Goal: Use online tool/utility: Utilize a website feature to perform a specific function

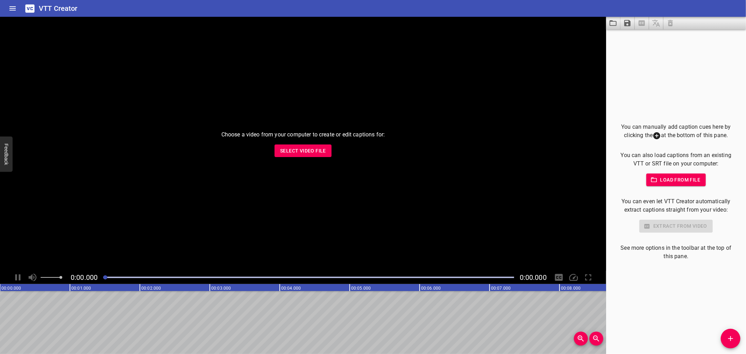
click at [311, 150] on span "Select Video File" at bounding box center [303, 151] width 46 height 9
type input "C:\fakepath\[PERSON_NAME] Original HB+P_Claim Based VIdeo_v5.mp4"
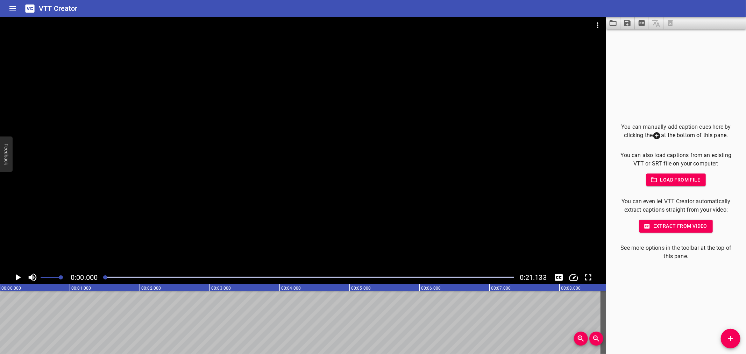
click at [152, 247] on div at bounding box center [303, 144] width 606 height 254
drag, startPoint x: 119, startPoint y: 278, endPoint x: 104, endPoint y: 280, distance: 14.8
click at [104, 280] on div at bounding box center [308, 278] width 419 height 10
click at [22, 274] on icon "Play/Pause" at bounding box center [18, 277] width 10 height 10
drag, startPoint x: 124, startPoint y: 276, endPoint x: 95, endPoint y: 283, distance: 29.7
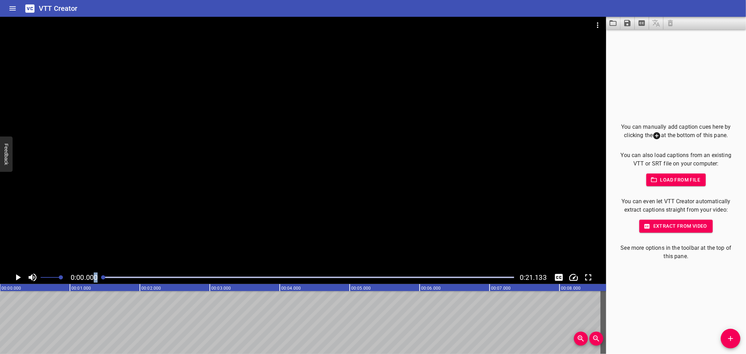
click at [95, 283] on div "0:00.000 0:21.133" at bounding box center [303, 277] width 606 height 13
click at [727, 335] on icon "Add Cue" at bounding box center [731, 338] width 8 height 8
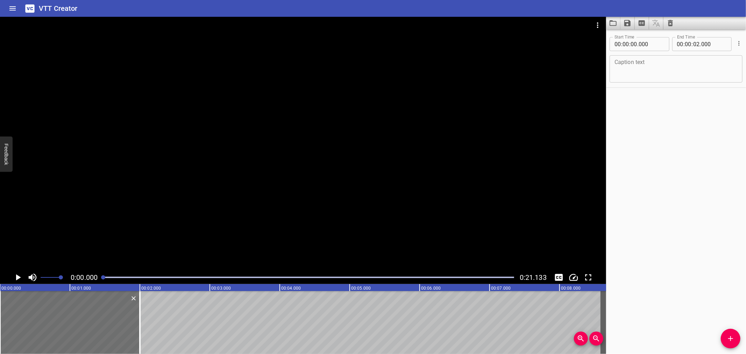
click at [395, 148] on div at bounding box center [303, 144] width 606 height 254
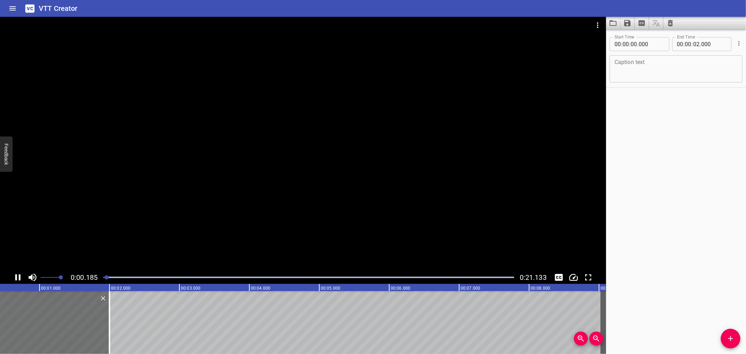
click at [394, 148] on video at bounding box center [303, 144] width 606 height 254
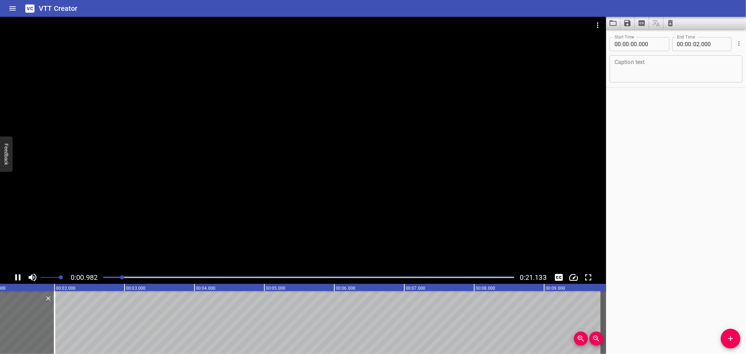
click at [84, 256] on div at bounding box center [303, 144] width 606 height 254
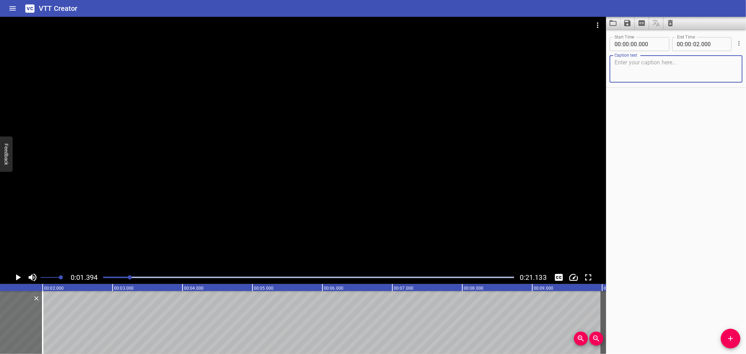
click at [669, 70] on textarea at bounding box center [676, 69] width 123 height 20
paste textarea "[PERSON_NAME] [MEDICAL_DATA] + Pain"
click at [615, 76] on textarea "[PERSON_NAME] [MEDICAL_DATA] + Pain" at bounding box center [676, 69] width 123 height 20
click at [615, 69] on textarea "[PERSON_NAME] [MEDICAL_DATA] + Pain" at bounding box center [676, 69] width 123 height 20
type textarea "[PERSON_NAME] [MEDICAL_DATA] + Pain"
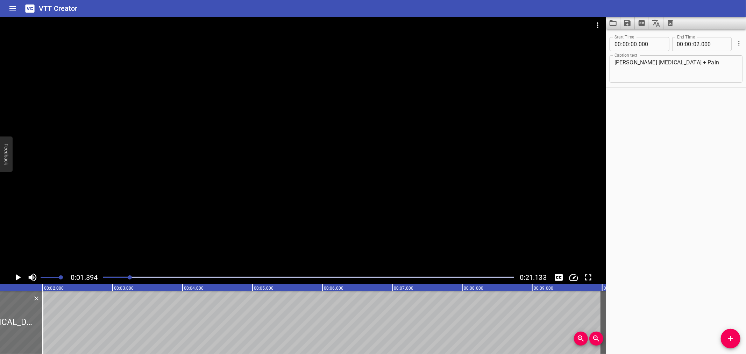
drag, startPoint x: 127, startPoint y: 277, endPoint x: 121, endPoint y: 277, distance: 5.6
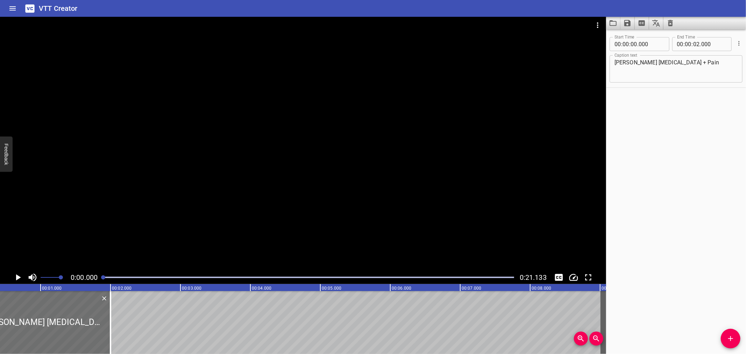
click at [118, 277] on div "Play progress" at bounding box center [308, 277] width 411 height 1
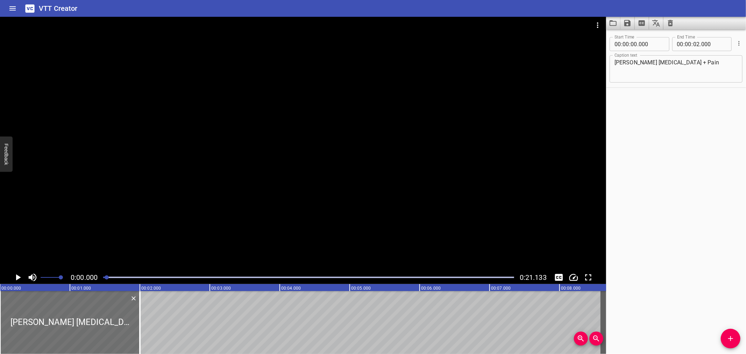
drag, startPoint x: 116, startPoint y: 277, endPoint x: 107, endPoint y: 278, distance: 9.2
click at [107, 278] on div at bounding box center [107, 277] width 4 height 4
drag, startPoint x: 283, startPoint y: 323, endPoint x: 248, endPoint y: 319, distance: 34.4
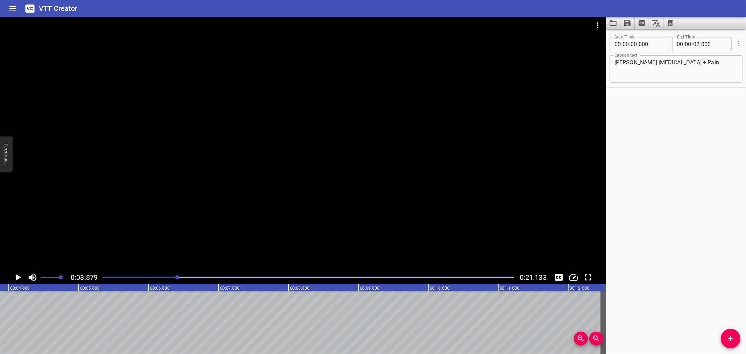
drag, startPoint x: 134, startPoint y: 319, endPoint x: 329, endPoint y: 300, distance: 195.5
click at [102, 277] on div at bounding box center [308, 278] width 419 height 10
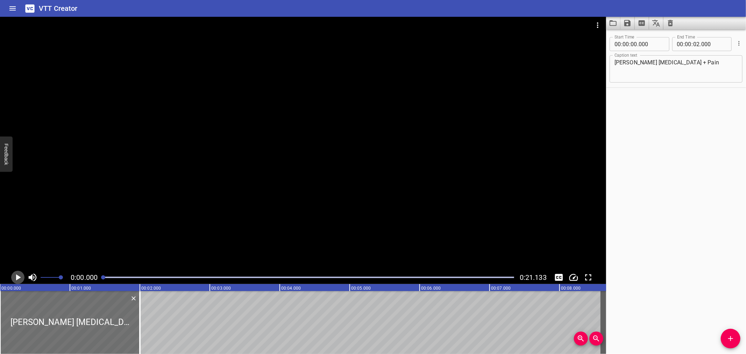
click at [16, 276] on icon "Play/Pause" at bounding box center [18, 277] width 10 height 10
click at [16, 276] on icon "Play/Pause" at bounding box center [17, 277] width 5 height 6
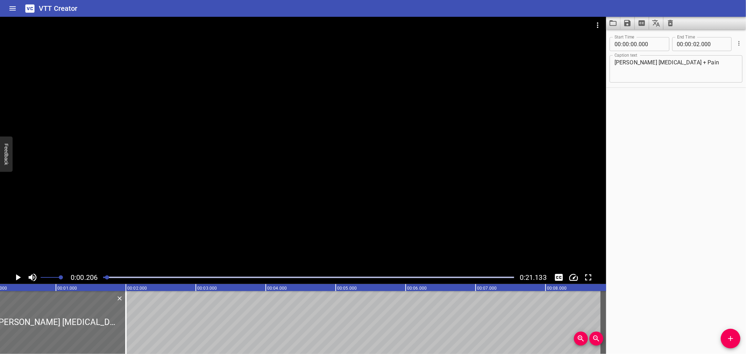
scroll to position [0, 14]
click at [228, 174] on div at bounding box center [303, 144] width 606 height 254
click at [387, 141] on div at bounding box center [303, 144] width 606 height 254
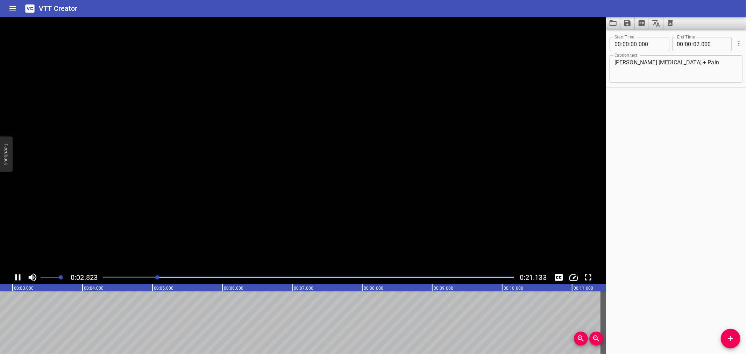
click at [387, 141] on video at bounding box center [303, 144] width 606 height 254
click at [165, 276] on div at bounding box center [308, 278] width 419 height 10
drag, startPoint x: 137, startPoint y: 283, endPoint x: 133, endPoint y: 283, distance: 4.5
click at [136, 283] on div "0:03.972 0:21.133" at bounding box center [303, 277] width 606 height 13
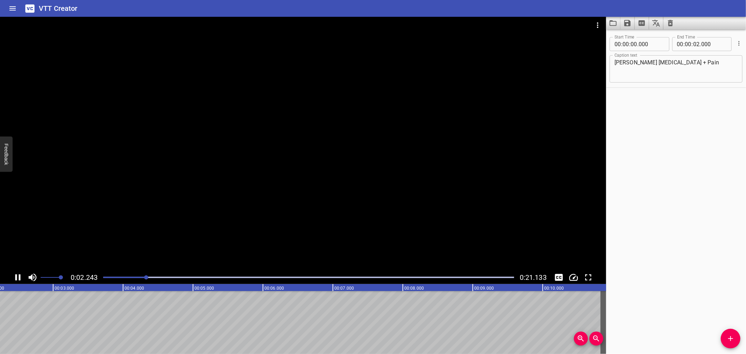
click at [17, 277] on icon "Play/Pause" at bounding box center [18, 277] width 10 height 10
click at [17, 277] on icon "Play/Pause" at bounding box center [18, 277] width 5 height 6
click at [17, 277] on icon "Play/Pause" at bounding box center [18, 277] width 10 height 10
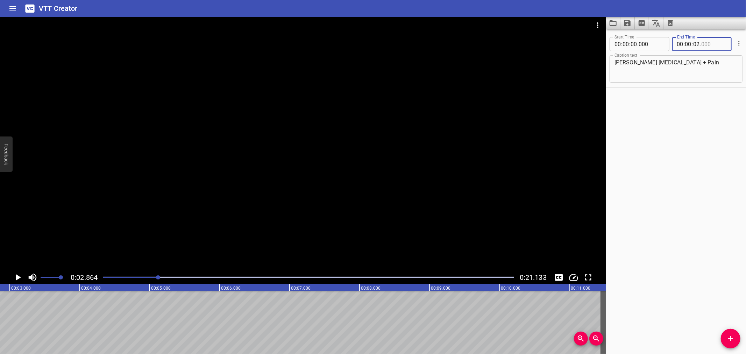
drag, startPoint x: 693, startPoint y: 46, endPoint x: 719, endPoint y: 41, distance: 26.3
click at [719, 41] on div "00 : 00 : 02 ." at bounding box center [702, 44] width 60 height 14
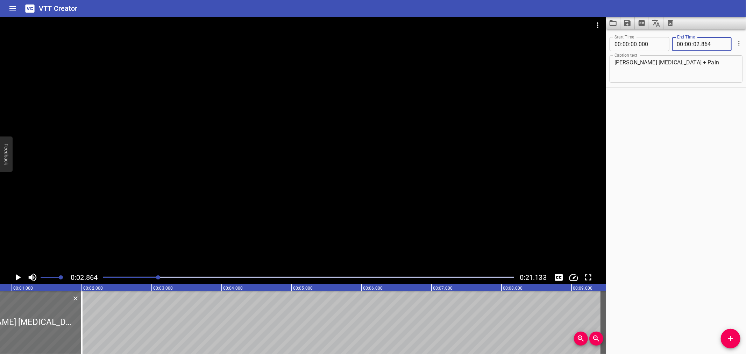
scroll to position [0, 0]
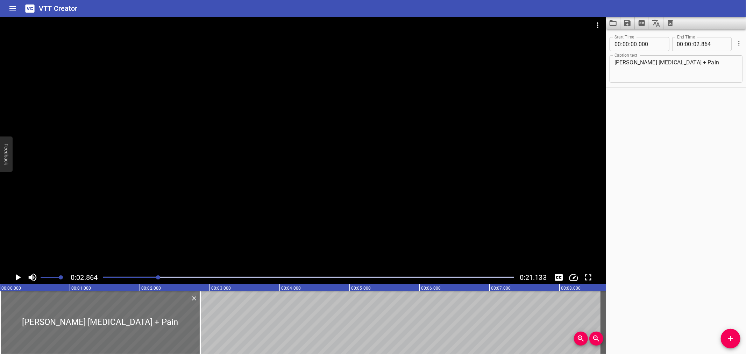
click at [654, 110] on div "Start Time 00 : 00 : 00 . 000 Start Time End Time 00 : 00 : 02 . 864 End Time C…" at bounding box center [676, 191] width 140 height 325
click at [197, 315] on div at bounding box center [197, 322] width 1 height 63
type input "824"
click at [197, 315] on div at bounding box center [197, 322] width 1 height 63
drag, startPoint x: 1, startPoint y: 322, endPoint x: 9, endPoint y: 323, distance: 8.5
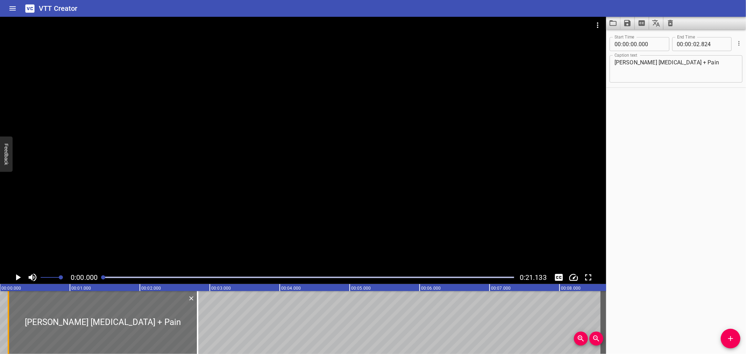
click at [9, 323] on div at bounding box center [8, 322] width 7 height 63
type input "120"
click at [17, 277] on icon "Play/Pause" at bounding box center [18, 277] width 5 height 6
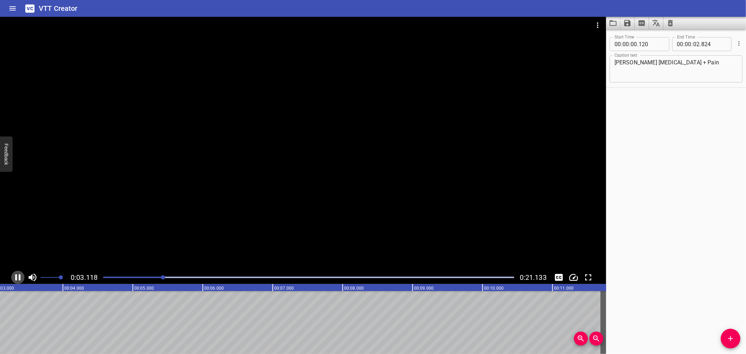
click at [17, 277] on icon "Play/Pause" at bounding box center [18, 277] width 10 height 10
drag, startPoint x: 158, startPoint y: 302, endPoint x: 168, endPoint y: 301, distance: 10.2
click at [163, 276] on div at bounding box center [308, 278] width 419 height 10
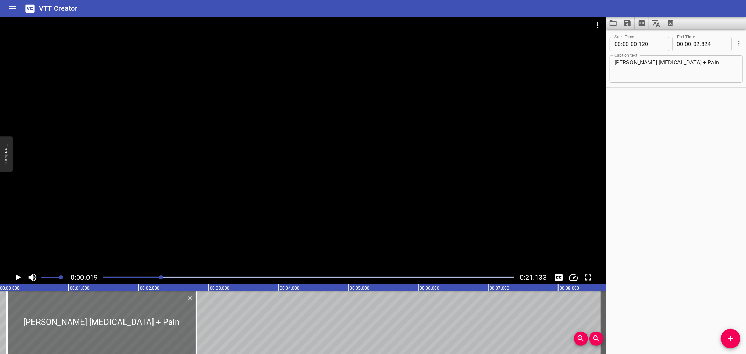
drag, startPoint x: 158, startPoint y: 277, endPoint x: 162, endPoint y: 278, distance: 3.9
click at [162, 278] on div at bounding box center [161, 277] width 4 height 4
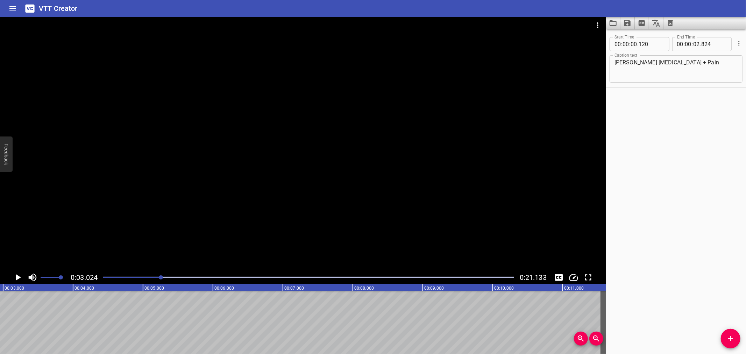
scroll to position [0, 211]
click at [162, 278] on div at bounding box center [161, 277] width 4 height 4
click at [164, 278] on div "Play progress" at bounding box center [308, 277] width 411 height 1
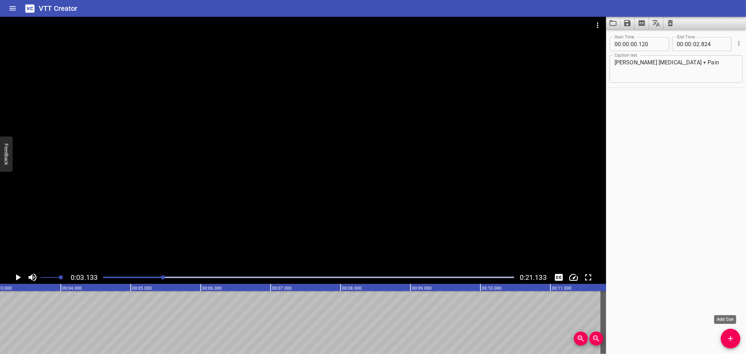
click at [726, 332] on button "Add Cue" at bounding box center [731, 339] width 20 height 20
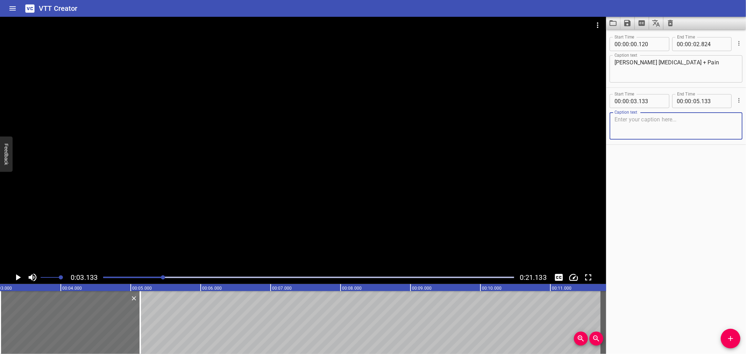
click at [655, 130] on textarea at bounding box center [676, 126] width 123 height 20
click at [615, 125] on textarea "fast relief of [MEDICAL_DATA] and pain symptoms" at bounding box center [676, 126] width 123 height 20
click at [615, 127] on textarea "fast relief of [MEDICAL_DATA] and pain symptoms" at bounding box center [676, 126] width 123 height 20
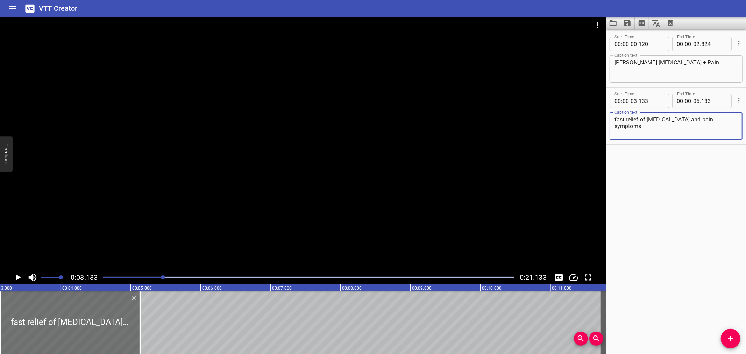
type textarea "fast relief of [MEDICAL_DATA] and pain symptoms"
click at [658, 157] on div "Start Time 00 : 00 : 00 . 120 Start Time End Time 00 : 00 : 02 . 824 End Time C…" at bounding box center [676, 191] width 140 height 325
click at [19, 274] on icon "Play/Pause" at bounding box center [18, 277] width 10 height 10
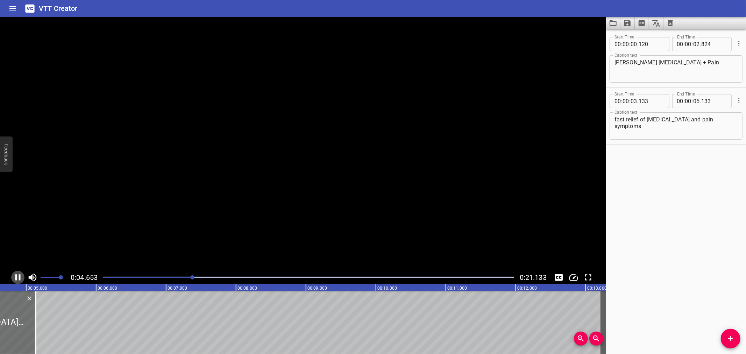
click at [19, 274] on icon "Play/Pause" at bounding box center [18, 277] width 10 height 10
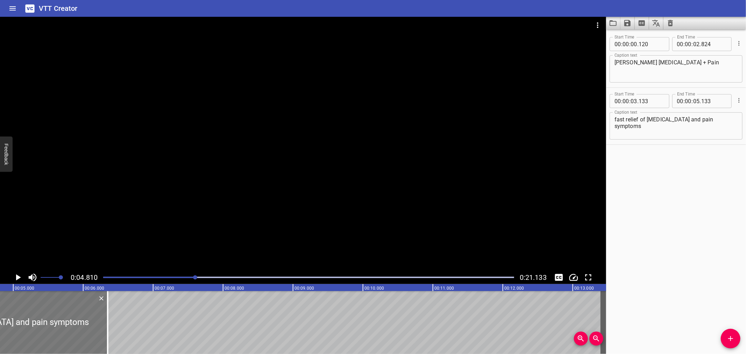
drag, startPoint x: 22, startPoint y: 309, endPoint x: 109, endPoint y: 307, distance: 86.4
click at [108, 311] on div at bounding box center [107, 322] width 1 height 63
type input "06"
type input "528"
click at [16, 280] on icon "Play/Pause" at bounding box center [18, 277] width 10 height 10
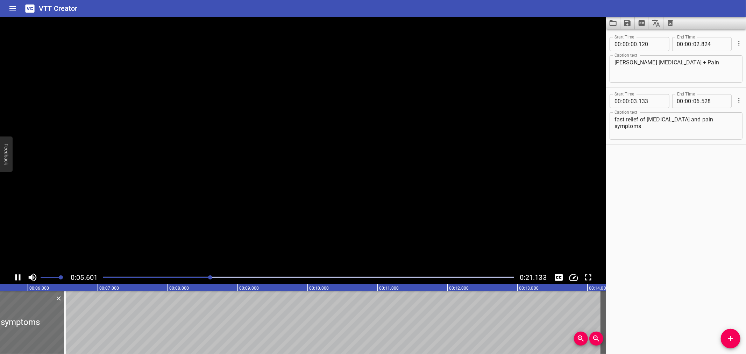
click at [16, 280] on icon "Play/Pause" at bounding box center [17, 277] width 5 height 6
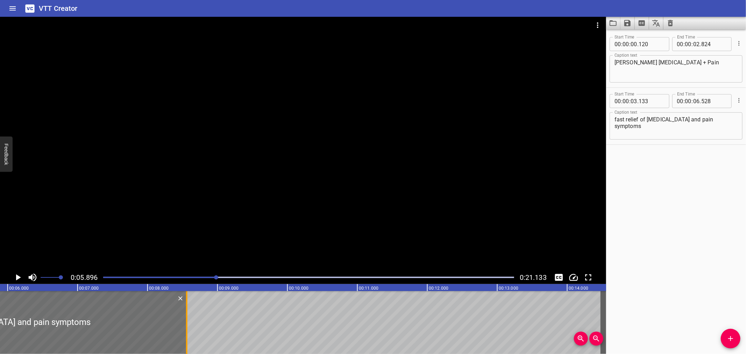
drag, startPoint x: 44, startPoint y: 318, endPoint x: 186, endPoint y: 318, distance: 142.0
click at [186, 318] on div at bounding box center [186, 322] width 1 height 63
type input "08"
type input "558"
click at [18, 279] on icon "Play/Pause" at bounding box center [18, 277] width 10 height 10
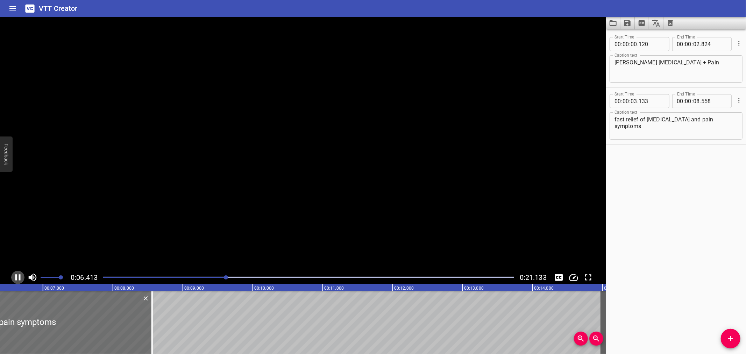
click at [18, 279] on icon "Play/Pause" at bounding box center [18, 277] width 10 height 10
drag, startPoint x: 167, startPoint y: 318, endPoint x: 174, endPoint y: 317, distance: 7.1
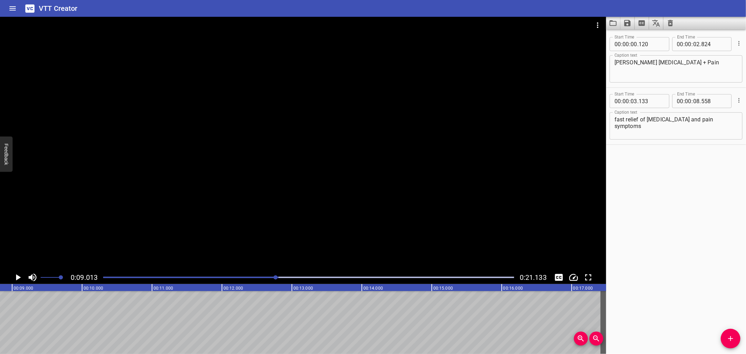
scroll to position [0, 630]
click at [246, 279] on div at bounding box center [308, 278] width 419 height 10
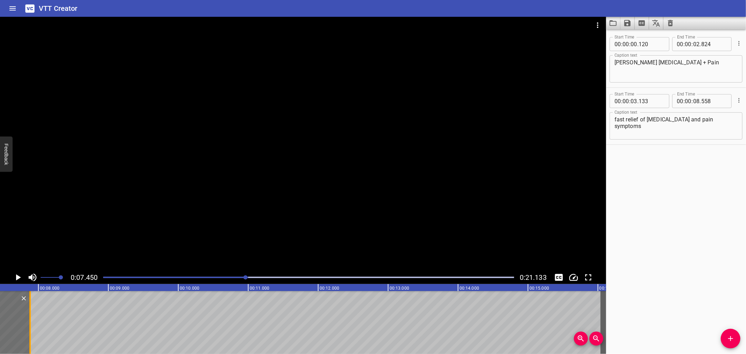
drag, startPoint x: 78, startPoint y: 320, endPoint x: 31, endPoint y: 326, distance: 47.9
click at [31, 326] on div at bounding box center [30, 322] width 7 height 63
type input "07"
type input "878"
drag, startPoint x: 131, startPoint y: 320, endPoint x: 116, endPoint y: 315, distance: 16.3
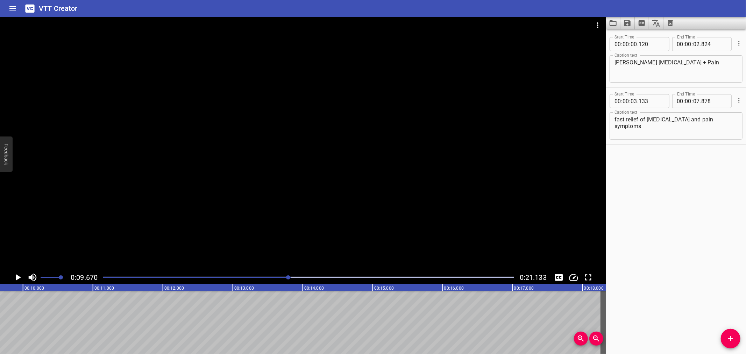
click at [124, 277] on div "Play progress" at bounding box center [111, 277] width 411 height 1
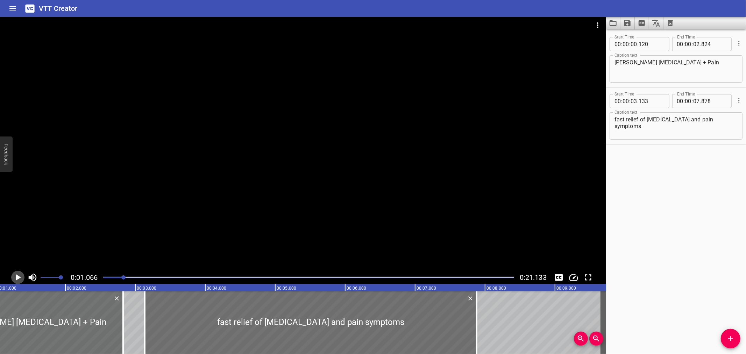
click at [22, 276] on icon "Play/Pause" at bounding box center [18, 277] width 10 height 10
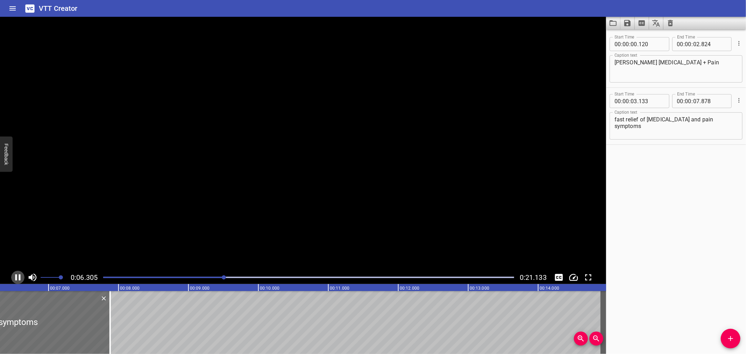
click at [22, 276] on icon "Play/Pause" at bounding box center [18, 277] width 10 height 10
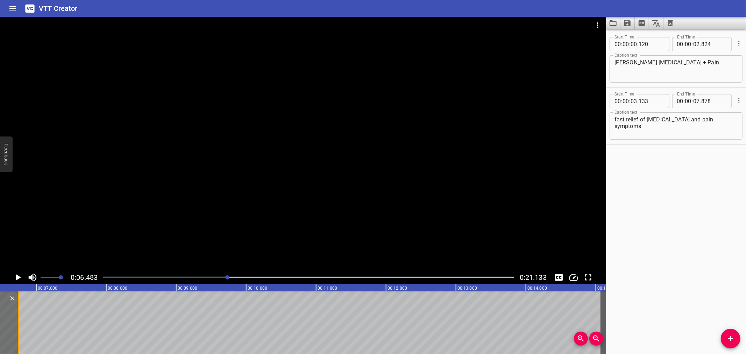
drag, startPoint x: 92, startPoint y: 326, endPoint x: 15, endPoint y: 328, distance: 76.6
click at [18, 328] on div at bounding box center [18, 322] width 1 height 63
type input "06"
click at [217, 277] on div "Play progress" at bounding box center [23, 277] width 411 height 1
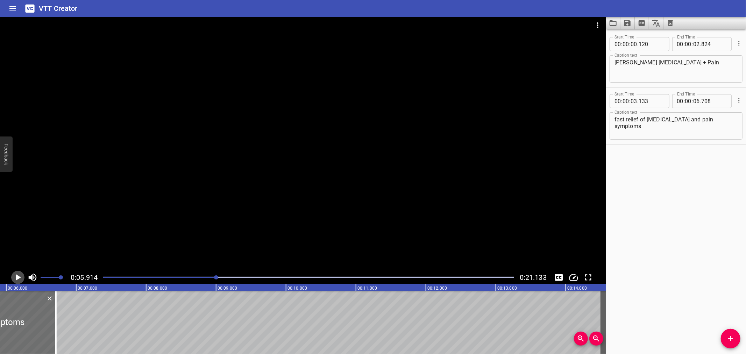
click at [15, 277] on icon "Play/Pause" at bounding box center [18, 277] width 10 height 10
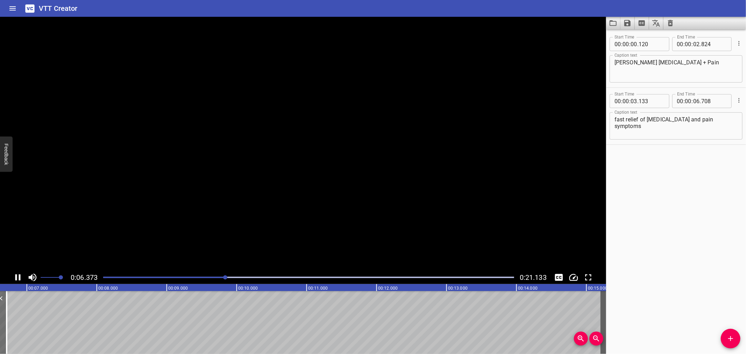
click at [15, 277] on icon "Play/Pause" at bounding box center [18, 277] width 10 height 10
click at [208, 277] on div "Play progress" at bounding box center [28, 277] width 411 height 1
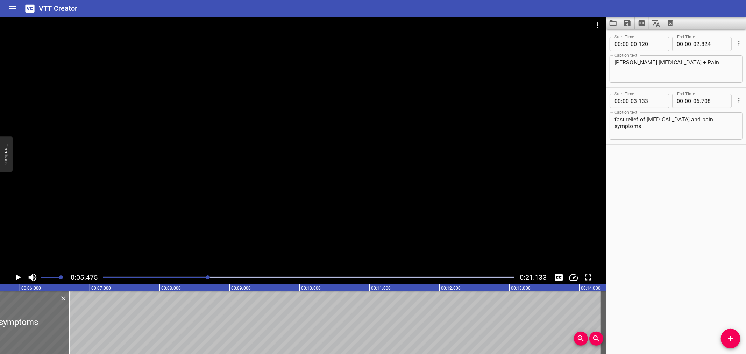
scroll to position [0, 383]
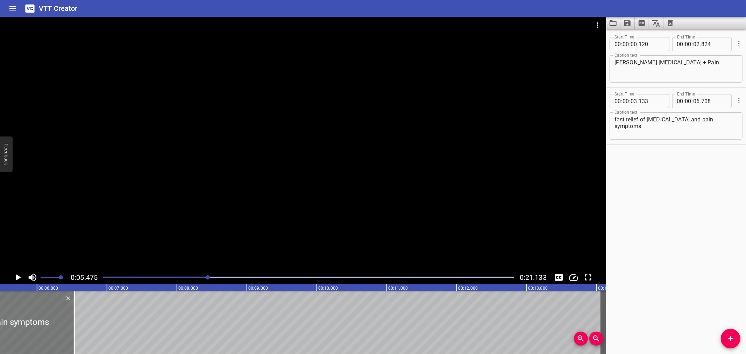
drag, startPoint x: 83, startPoint y: 324, endPoint x: 71, endPoint y: 328, distance: 12.8
click at [71, 328] on div at bounding box center [74, 322] width 7 height 63
click at [18, 278] on icon "Play/Pause" at bounding box center [18, 277] width 5 height 6
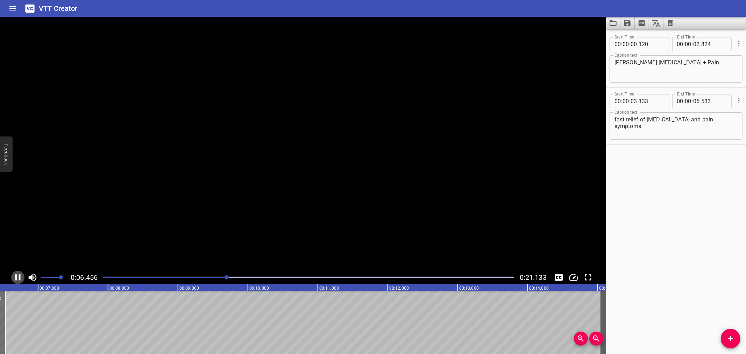
click at [18, 278] on icon "Play/Pause" at bounding box center [18, 277] width 10 height 10
drag, startPoint x: 99, startPoint y: 310, endPoint x: 126, endPoint y: 312, distance: 27.3
click at [181, 279] on div at bounding box center [308, 278] width 419 height 10
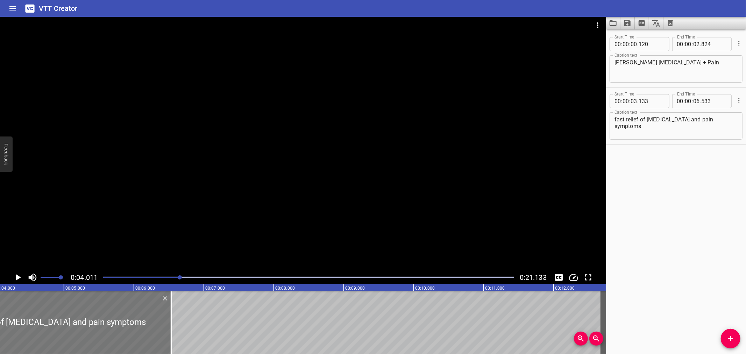
scroll to position [0, 281]
drag, startPoint x: 176, startPoint y: 319, endPoint x: 154, endPoint y: 323, distance: 22.5
click at [154, 323] on div at bounding box center [154, 322] width 1 height 63
click at [168, 275] on div at bounding box center [308, 278] width 419 height 10
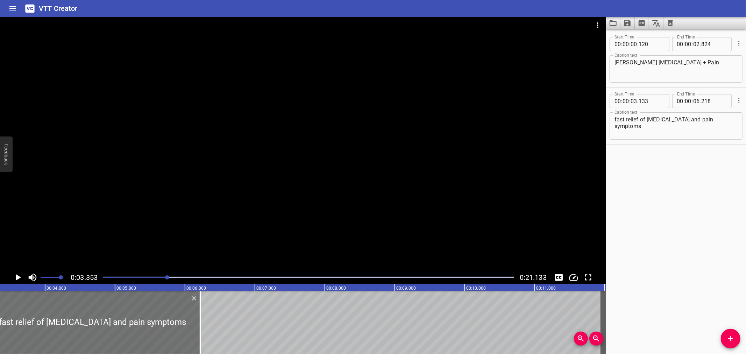
click at [16, 275] on icon "Play/Pause" at bounding box center [18, 277] width 5 height 6
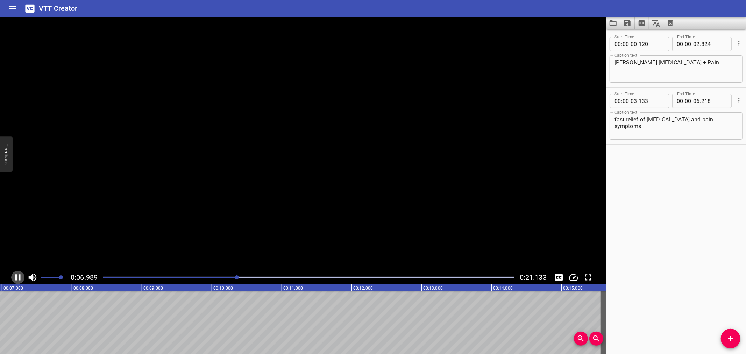
click at [16, 275] on icon "Play/Pause" at bounding box center [17, 277] width 5 height 6
drag, startPoint x: 236, startPoint y: 275, endPoint x: 222, endPoint y: 277, distance: 14.5
click at [224, 277] on div at bounding box center [308, 278] width 419 height 10
click at [209, 277] on div "Play progress" at bounding box center [20, 277] width 411 height 1
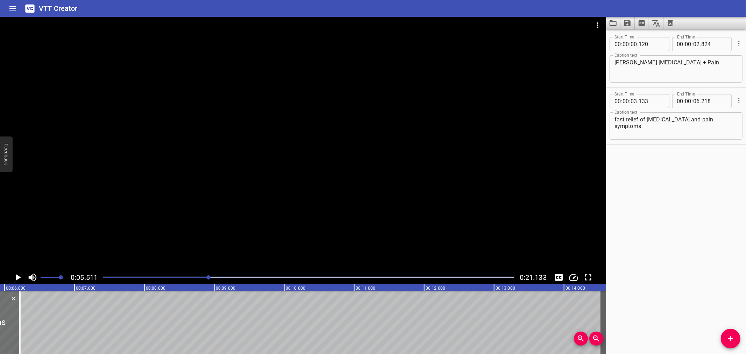
scroll to position [0, 386]
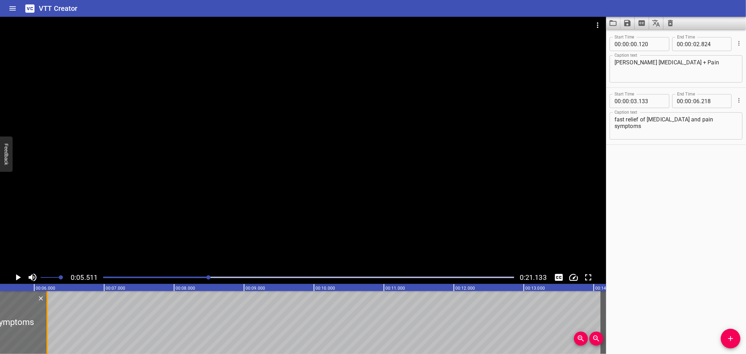
click at [46, 308] on div at bounding box center [47, 322] width 7 height 63
type input "183"
click at [18, 276] on icon "Play/Pause" at bounding box center [18, 277] width 5 height 6
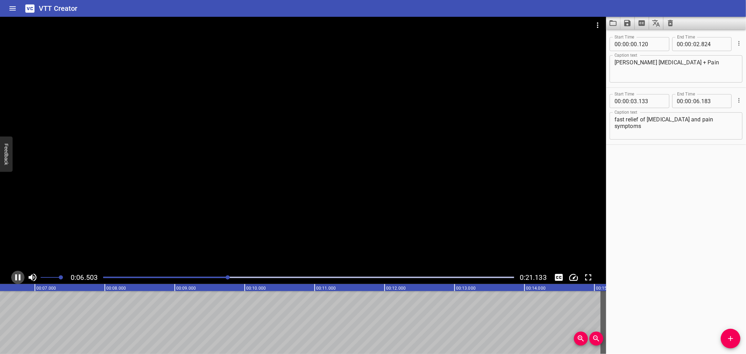
click at [19, 276] on icon "Play/Pause" at bounding box center [18, 277] width 10 height 10
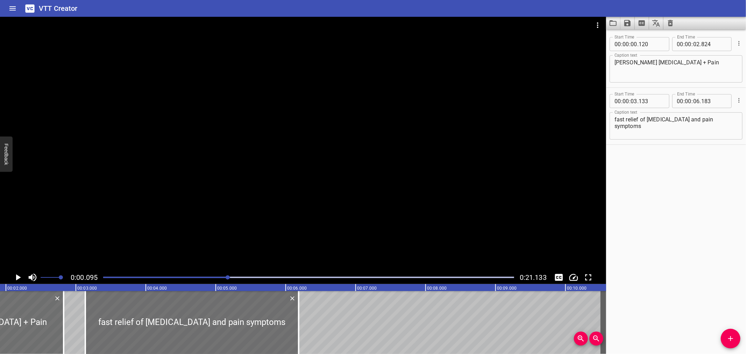
click at [229, 276] on div at bounding box center [228, 277] width 4 height 4
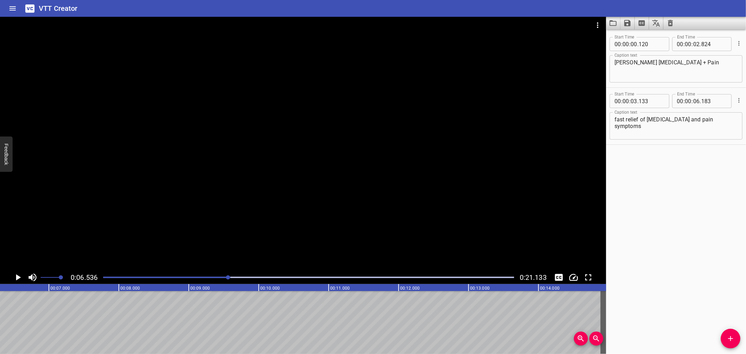
scroll to position [0, 457]
click at [689, 166] on div "Start Time 00 : 00 : 00 . 120 Start Time End Time 00 : 00 : 02 . 824 End Time C…" at bounding box center [676, 191] width 140 height 325
drag, startPoint x: 725, startPoint y: 340, endPoint x: 723, endPoint y: 330, distance: 10.3
click at [728, 340] on icon "Add Cue" at bounding box center [730, 338] width 5 height 5
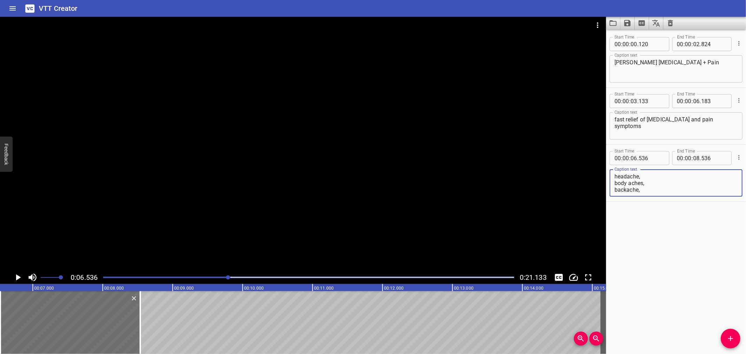
scroll to position [13, 0]
click at [615, 190] on textarea "headache, body aches, backache, muscle pain and [MEDICAL_DATA]" at bounding box center [676, 183] width 123 height 20
type textarea "headache, body aches, backache, muscle pain and [MEDICAL_DATA]"
click at [699, 277] on div "Start Time 00 : 00 : 00 . 120 Start Time End Time 00 : 00 : 02 . 824 End Time C…" at bounding box center [676, 191] width 140 height 325
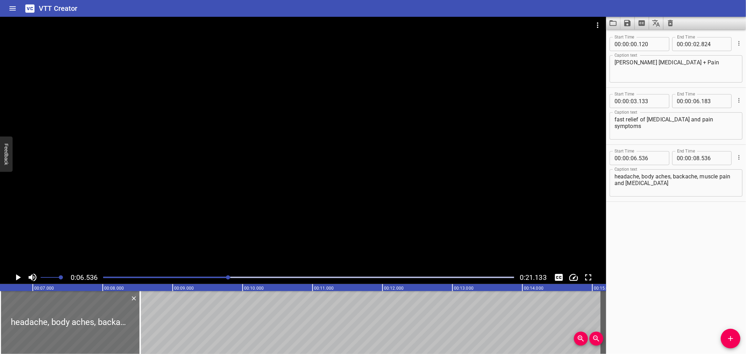
click at [243, 232] on div at bounding box center [303, 144] width 606 height 254
click at [253, 228] on div at bounding box center [303, 144] width 606 height 254
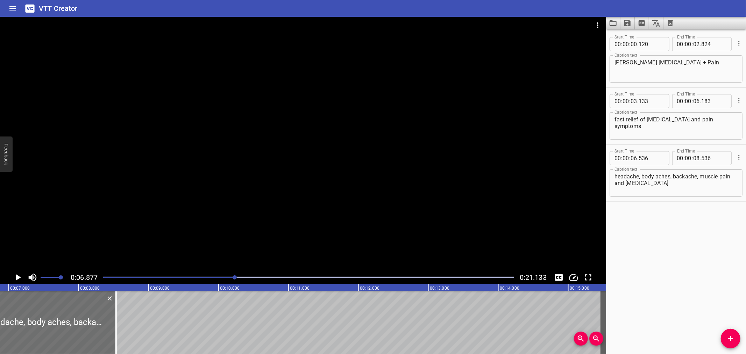
click at [274, 222] on div at bounding box center [303, 144] width 606 height 254
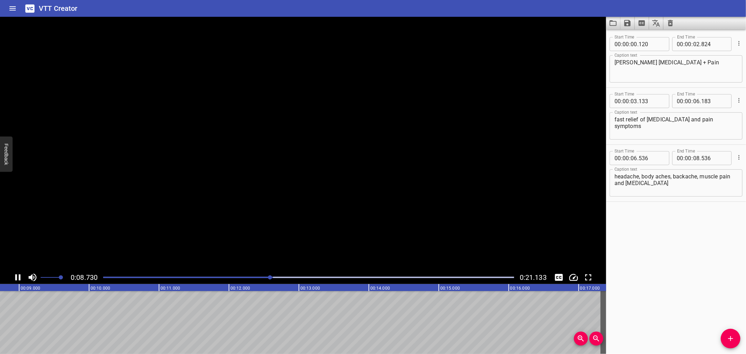
click at [274, 222] on video at bounding box center [303, 144] width 606 height 254
click at [289, 277] on div "Play progress" at bounding box center [103, 277] width 411 height 1
click at [287, 277] on div "Play progress" at bounding box center [95, 277] width 411 height 1
click at [275, 277] on div "Play progress" at bounding box center [88, 277] width 411 height 1
click at [261, 276] on div at bounding box center [308, 278] width 419 height 10
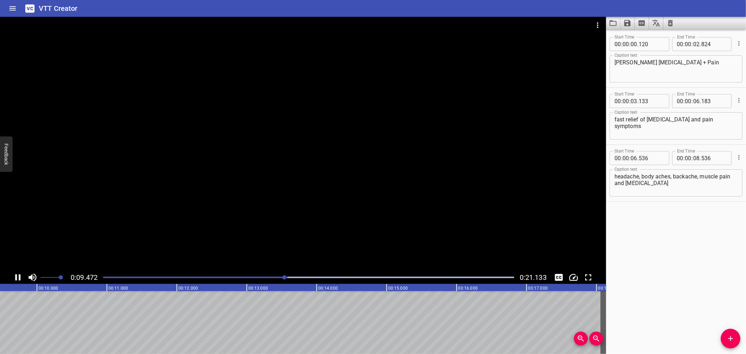
click at [11, 274] on div "0:09.472 0:21.133" at bounding box center [303, 277] width 606 height 13
click at [16, 277] on icon "Play/Pause" at bounding box center [17, 277] width 5 height 6
click at [276, 279] on div at bounding box center [308, 278] width 419 height 10
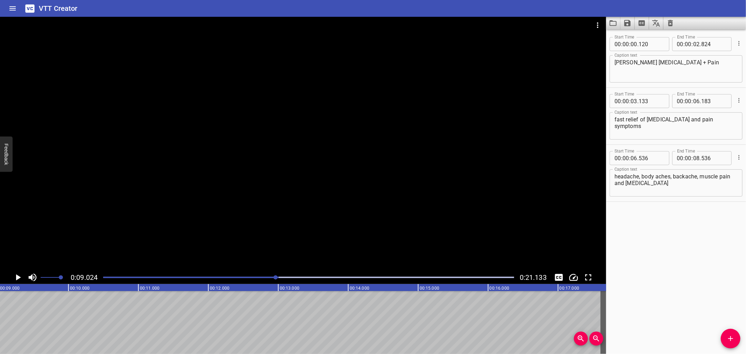
click at [265, 278] on div at bounding box center [308, 278] width 419 height 10
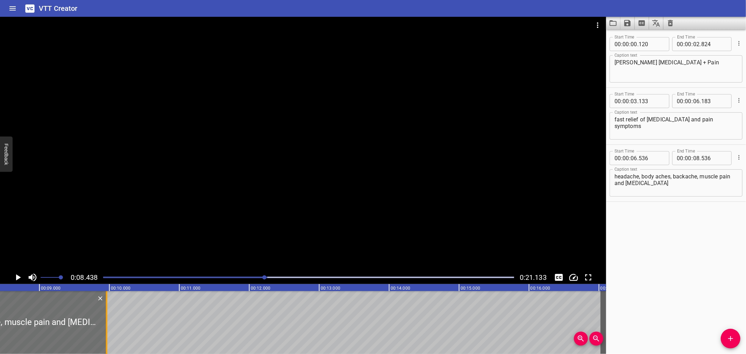
drag, startPoint x: 4, startPoint y: 326, endPoint x: 103, endPoint y: 324, distance: 99.0
click at [103, 324] on div at bounding box center [106, 322] width 7 height 63
type input "09"
click at [13, 278] on icon "Play/Pause" at bounding box center [18, 277] width 10 height 10
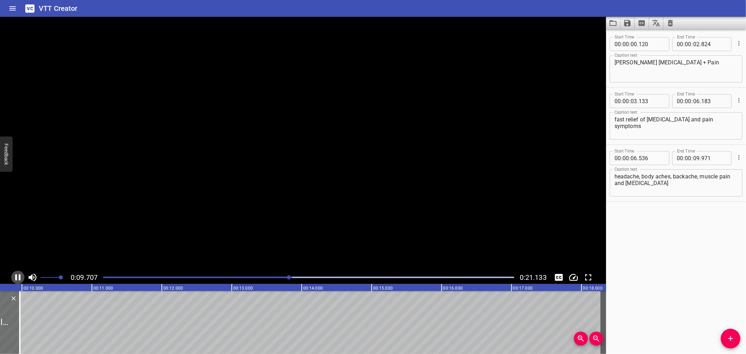
click at [13, 278] on icon "Play/Pause" at bounding box center [18, 277] width 10 height 10
drag, startPoint x: 11, startPoint y: 312, endPoint x: 3, endPoint y: 313, distance: 8.2
click at [3, 313] on div at bounding box center [2, 322] width 7 height 63
click at [280, 275] on div at bounding box center [308, 278] width 419 height 10
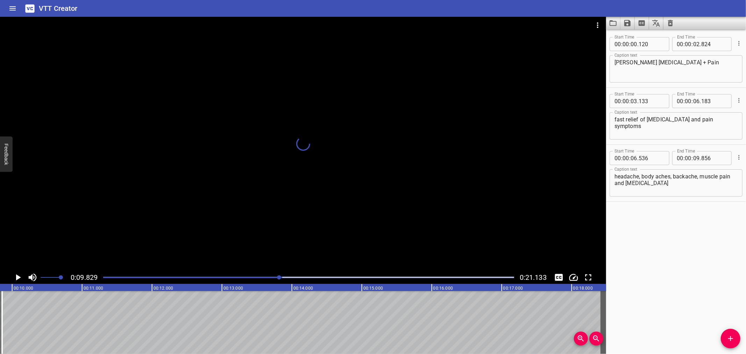
scroll to position [0, 644]
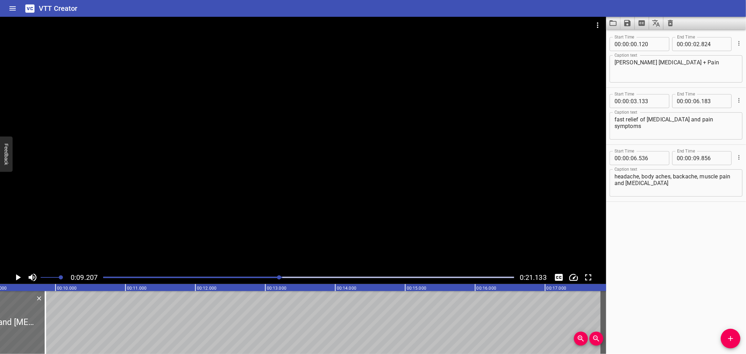
click at [18, 279] on icon "Play/Pause" at bounding box center [18, 277] width 10 height 10
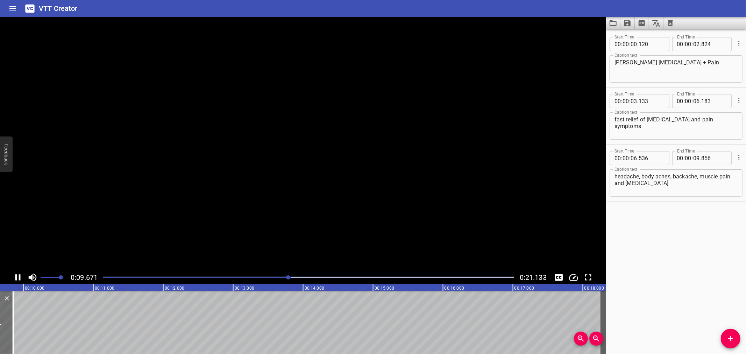
click at [18, 279] on icon "Play/Pause" at bounding box center [18, 277] width 10 height 10
click at [289, 280] on div at bounding box center [308, 278] width 419 height 10
drag, startPoint x: 14, startPoint y: 326, endPoint x: 2, endPoint y: 330, distance: 12.5
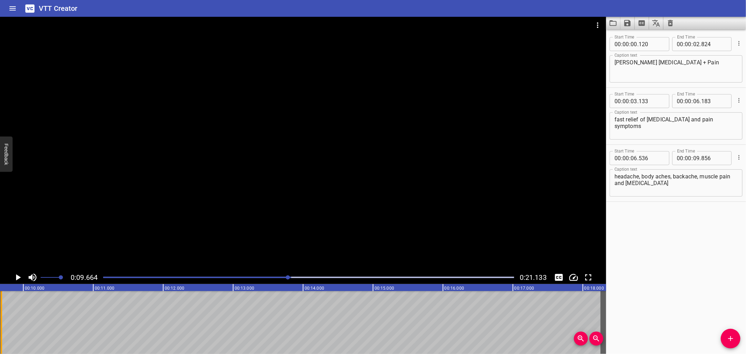
click at [2, 330] on div at bounding box center [1, 322] width 7 height 63
type input "686"
click at [284, 277] on div "Play progress" at bounding box center [85, 277] width 411 height 1
click at [16, 278] on icon "Play/Pause" at bounding box center [18, 277] width 5 height 6
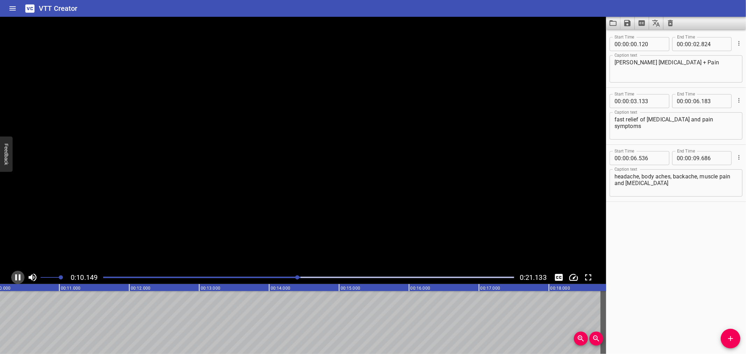
click at [16, 278] on icon "Play/Pause" at bounding box center [17, 277] width 5 height 6
click at [298, 280] on div at bounding box center [308, 278] width 419 height 10
click at [297, 278] on div at bounding box center [297, 277] width 4 height 4
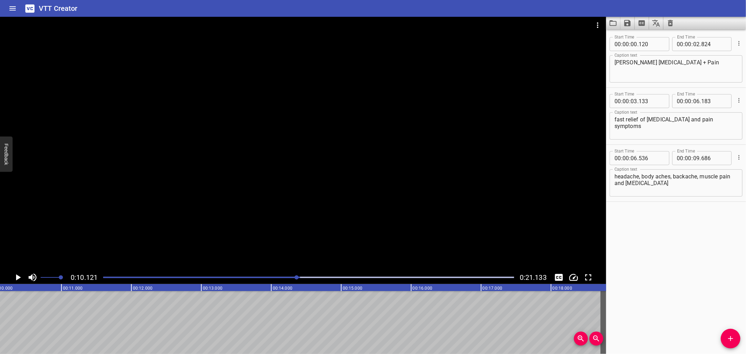
click at [296, 278] on div at bounding box center [297, 277] width 4 height 4
click at [295, 278] on div at bounding box center [295, 277] width 4 height 4
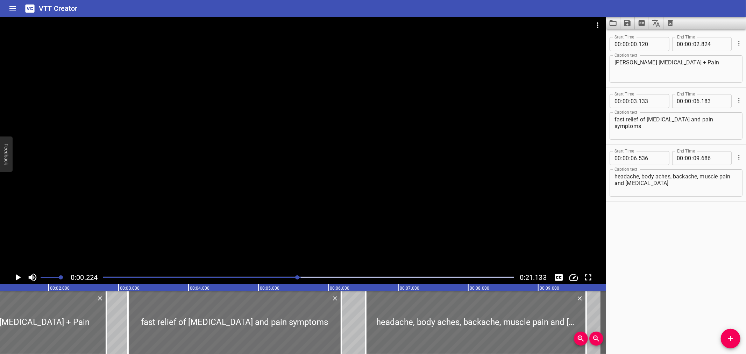
click at [298, 278] on div at bounding box center [297, 277] width 4 height 4
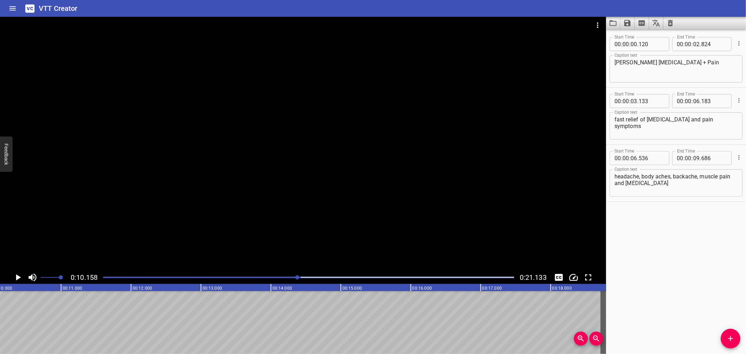
click at [294, 278] on div at bounding box center [308, 278] width 419 height 10
click at [292, 278] on div at bounding box center [293, 277] width 4 height 4
click at [288, 278] on div "Play progress" at bounding box center [89, 277] width 411 height 1
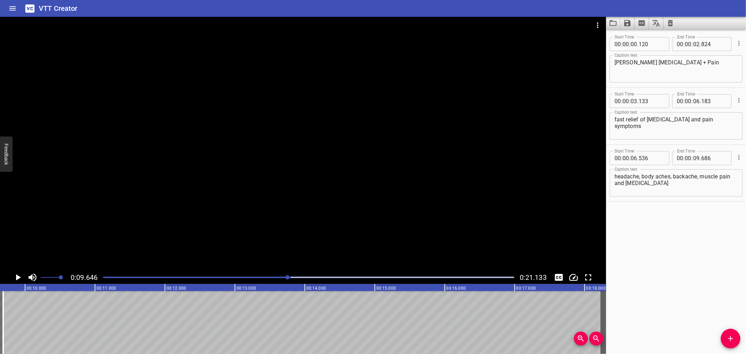
click at [289, 278] on div at bounding box center [287, 277] width 4 height 4
click at [285, 278] on div at bounding box center [308, 278] width 419 height 10
click at [21, 278] on icon "Play/Pause" at bounding box center [18, 277] width 10 height 10
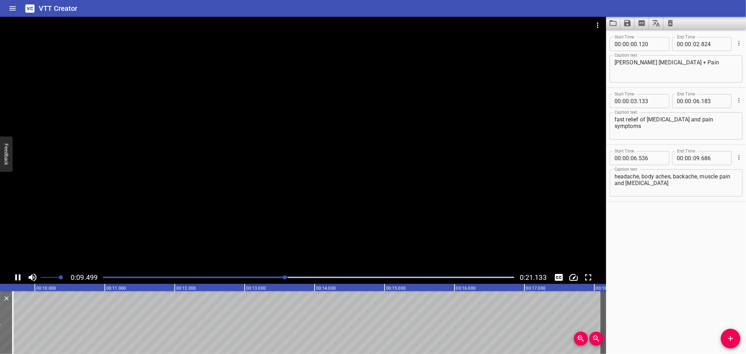
click at [21, 278] on icon "Play/Pause" at bounding box center [18, 277] width 10 height 10
click at [723, 333] on button "Add Cue" at bounding box center [731, 339] width 20 height 20
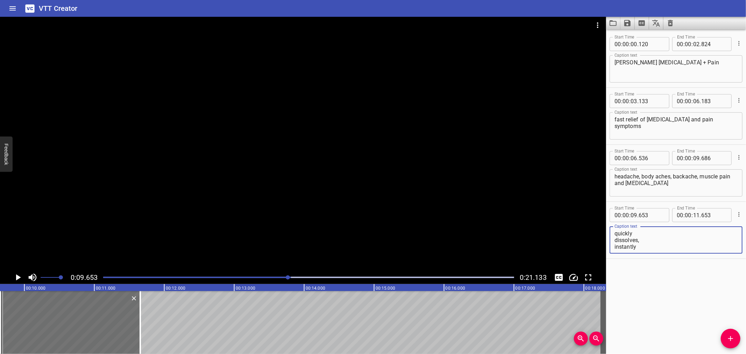
scroll to position [13, 0]
click at [610, 248] on div "quickly dissolves, instantly starts working Caption text" at bounding box center [676, 239] width 133 height 27
click at [615, 247] on textarea "quickly dissolves, instantly starts working" at bounding box center [676, 240] width 123 height 20
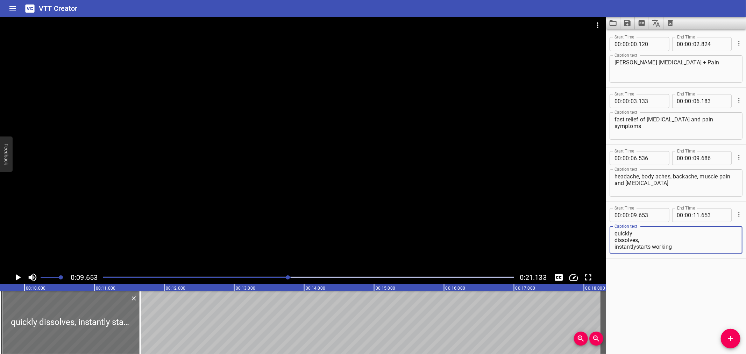
scroll to position [0, 0]
click at [615, 240] on textarea "quickly dissolves, instantly starts working" at bounding box center [676, 240] width 123 height 20
click at [615, 233] on textarea "quickly dissolves, instantly starts working" at bounding box center [676, 240] width 123 height 20
click at [615, 241] on textarea "quickly dissolves, instantly starts working" at bounding box center [676, 240] width 123 height 20
type textarea "quickly dissolves, instantly starts working"
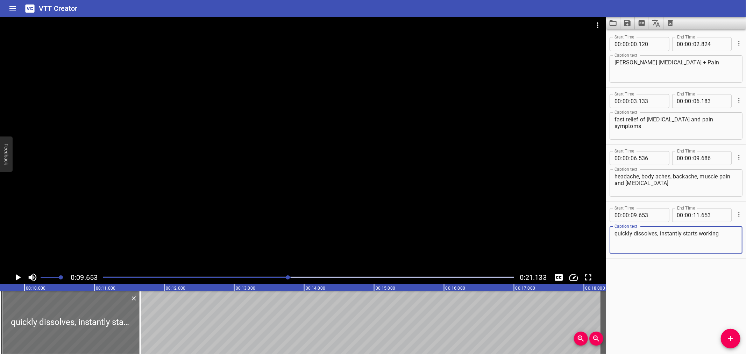
click at [657, 295] on div "Start Time 00 : 00 : 00 . 120 Start Time End Time 00 : 00 : 02 . 824 End Time C…" at bounding box center [676, 191] width 140 height 325
click at [674, 277] on div "Start Time 00 : 00 : 00 . 120 Start Time End Time 00 : 00 : 02 . 824 End Time C…" at bounding box center [676, 191] width 140 height 325
click at [18, 276] on icon "Play/Pause" at bounding box center [18, 277] width 5 height 6
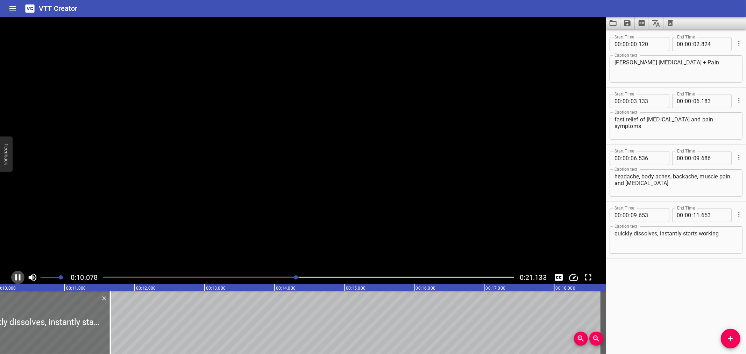
click at [18, 276] on icon "Play/Pause" at bounding box center [18, 277] width 10 height 10
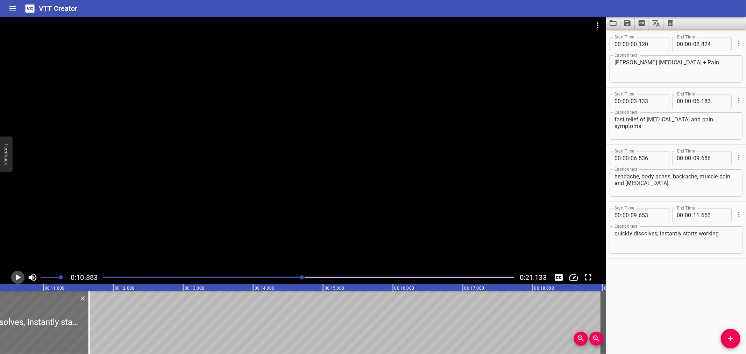
click at [18, 276] on icon "Play/Pause" at bounding box center [18, 277] width 5 height 6
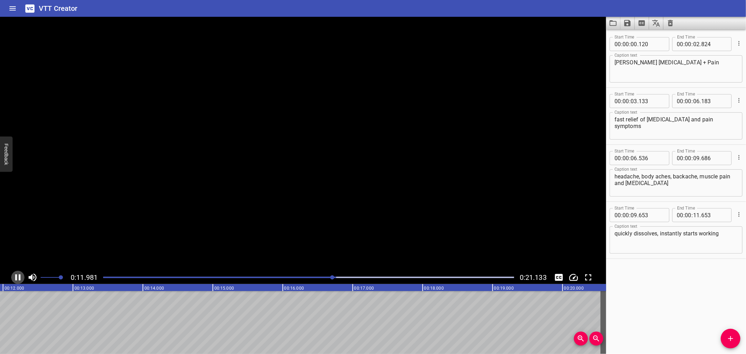
click at [18, 276] on icon "Play/Pause" at bounding box center [18, 277] width 10 height 10
click at [18, 276] on icon "Play/Pause" at bounding box center [18, 277] width 5 height 6
click at [18, 276] on icon "Play/Pause" at bounding box center [18, 277] width 10 height 10
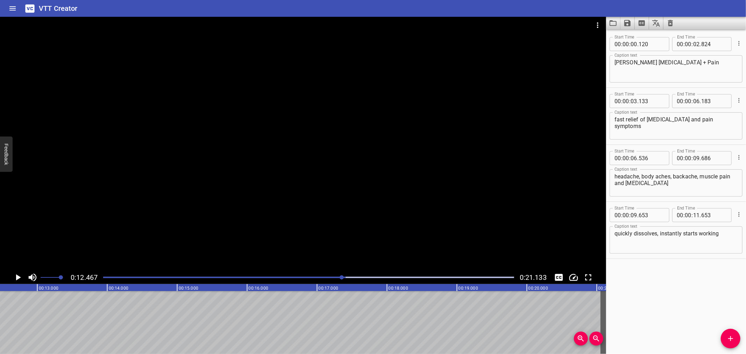
click at [338, 279] on div at bounding box center [308, 278] width 419 height 10
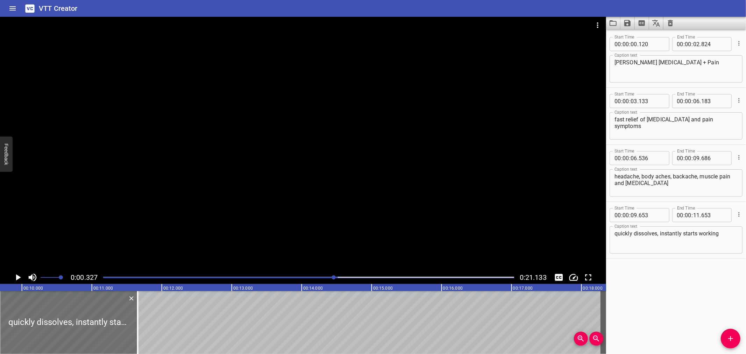
click at [334, 278] on div at bounding box center [334, 277] width 4 height 4
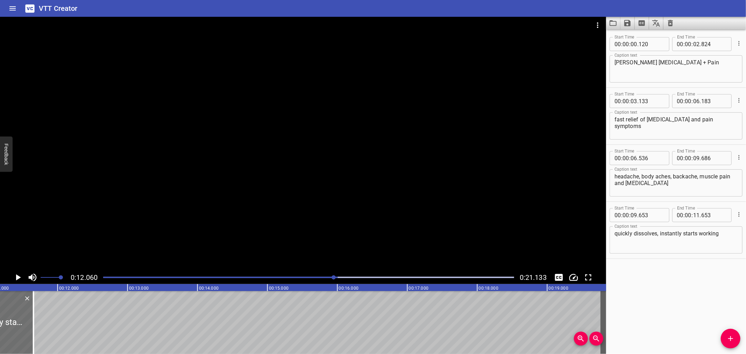
scroll to position [0, 844]
click at [330, 278] on div "Play progress" at bounding box center [132, 277] width 411 height 1
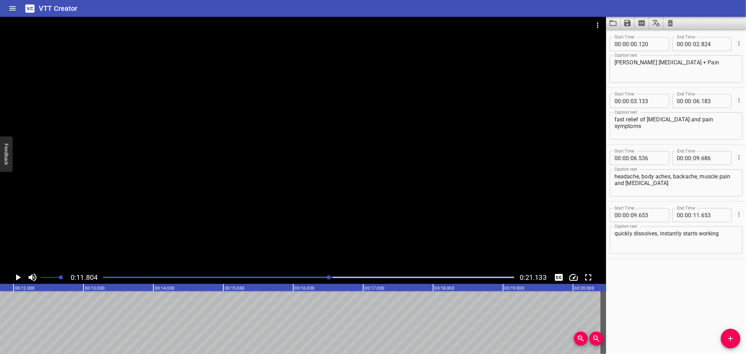
click at [19, 278] on icon "Play/Pause" at bounding box center [18, 277] width 5 height 6
click at [17, 278] on icon "Play/Pause" at bounding box center [18, 277] width 10 height 10
click at [347, 276] on div at bounding box center [308, 278] width 419 height 10
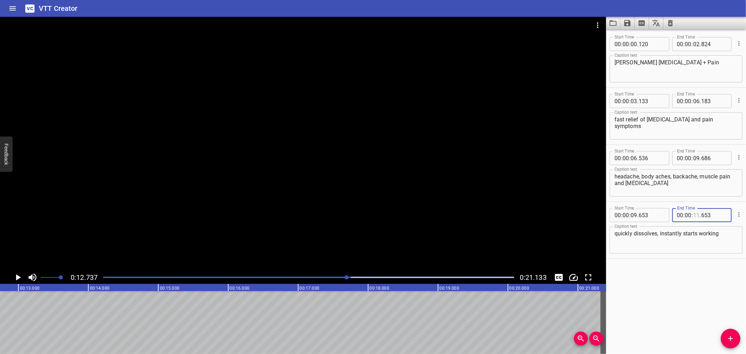
click at [693, 216] on input "number" at bounding box center [696, 215] width 7 height 14
type input "12"
type input "737"
click at [338, 277] on div "Play progress" at bounding box center [145, 277] width 411 height 1
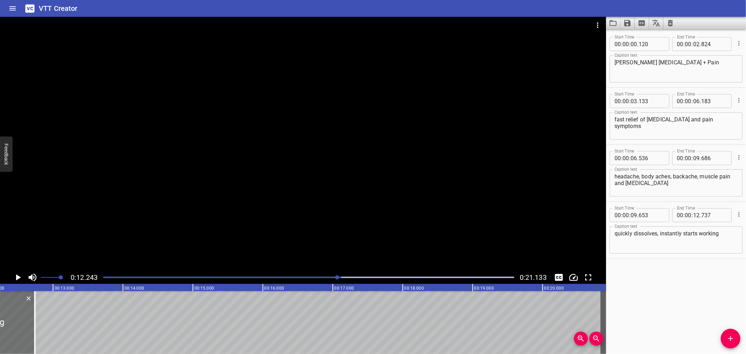
click at [373, 205] on div at bounding box center [303, 144] width 606 height 254
click at [373, 205] on video at bounding box center [303, 144] width 606 height 254
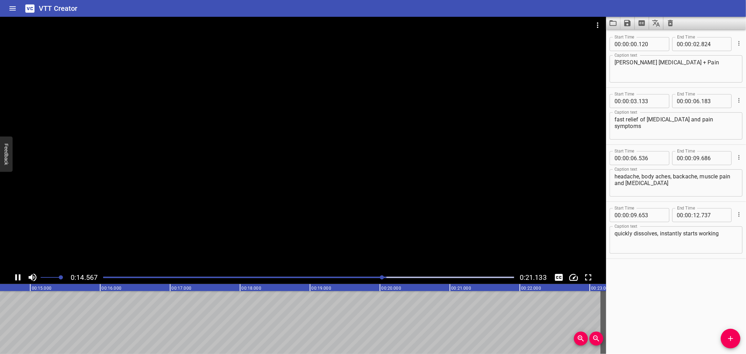
click at [370, 278] on div "Play progress" at bounding box center [181, 277] width 411 height 1
click at [328, 276] on div at bounding box center [308, 278] width 419 height 10
click at [15, 278] on icon "Play/Pause" at bounding box center [17, 277] width 5 height 6
click at [15, 278] on icon "Play/Pause" at bounding box center [18, 277] width 10 height 10
click at [16, 277] on icon "Play/Pause" at bounding box center [17, 277] width 5 height 6
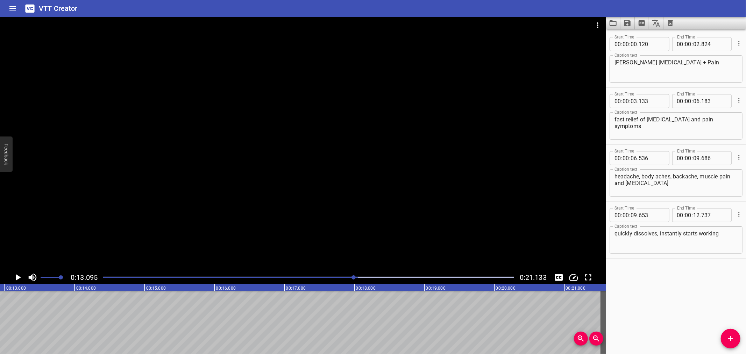
scroll to position [0, 916]
click at [729, 341] on icon "Add Cue" at bounding box center [731, 338] width 8 height 8
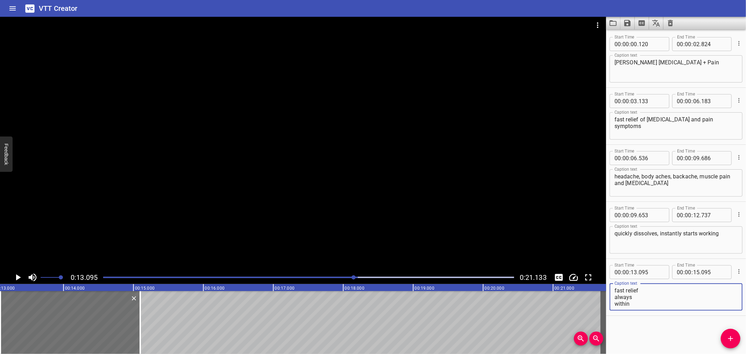
scroll to position [6, 0]
click at [615, 306] on textarea "fast relief always within reach" at bounding box center [676, 297] width 123 height 20
click at [615, 296] on textarea "fast relief always within reach" at bounding box center [676, 297] width 123 height 20
click at [610, 303] on div "fast relief always within reach Caption text" at bounding box center [676, 296] width 133 height 27
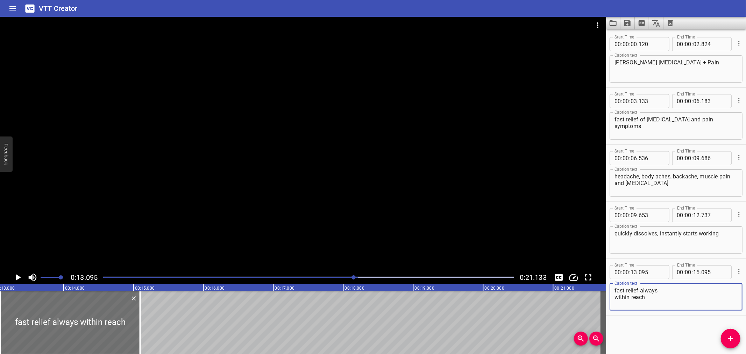
click at [615, 298] on textarea "fast relief always within reach" at bounding box center [676, 297] width 123 height 20
type textarea "fast relief always within reach"
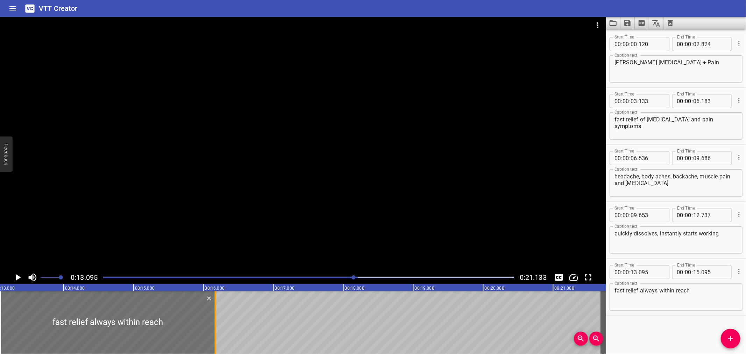
drag, startPoint x: 142, startPoint y: 319, endPoint x: 217, endPoint y: 317, distance: 75.2
click at [217, 317] on div at bounding box center [215, 322] width 7 height 63
type input "16"
click at [17, 277] on icon "Play/Pause" at bounding box center [18, 277] width 5 height 6
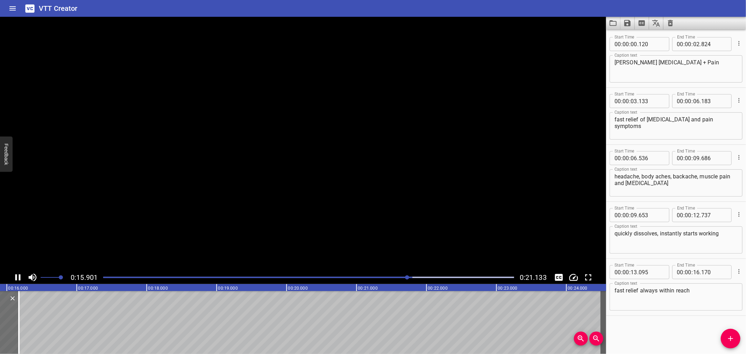
click at [17, 277] on icon "Play/Pause" at bounding box center [18, 277] width 10 height 10
drag, startPoint x: 5, startPoint y: 306, endPoint x: 0, endPoint y: 306, distance: 5.3
click at [0, 306] on div at bounding box center [-1, 322] width 1 height 63
click at [405, 278] on div "Play progress" at bounding box center [211, 277] width 411 height 1
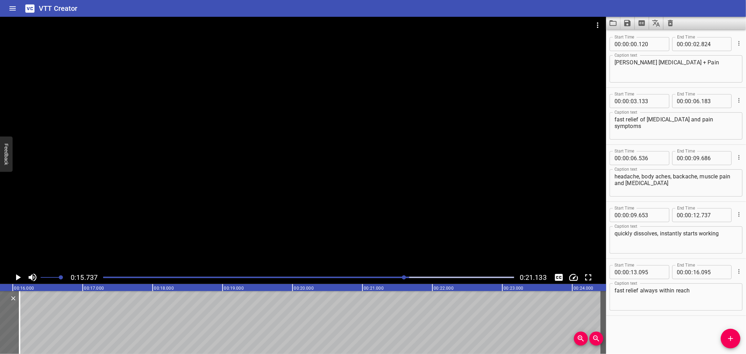
scroll to position [0, 1101]
click at [23, 319] on div at bounding box center [22, 322] width 7 height 63
type input "060"
click at [16, 272] on icon "Play/Pause" at bounding box center [18, 277] width 10 height 10
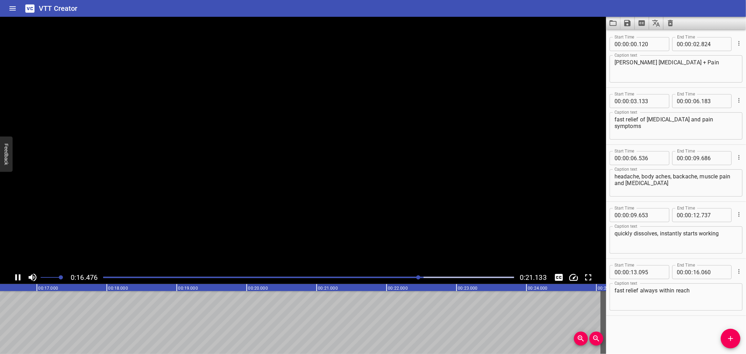
click at [16, 272] on icon "Play/Pause" at bounding box center [18, 277] width 10 height 10
click at [413, 279] on div at bounding box center [308, 278] width 419 height 10
click at [401, 279] on div at bounding box center [308, 278] width 419 height 10
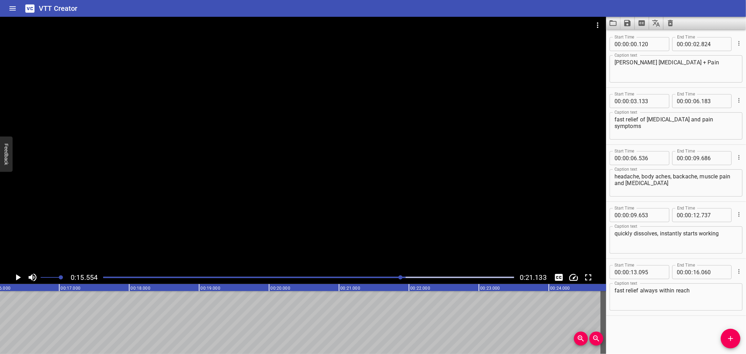
scroll to position [0, 1088]
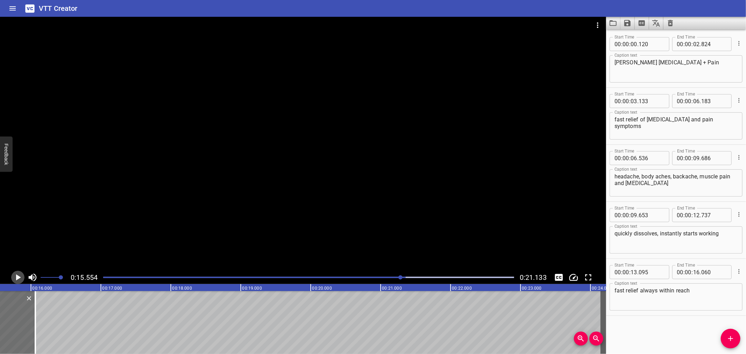
click at [13, 277] on icon "Play/Pause" at bounding box center [18, 277] width 10 height 10
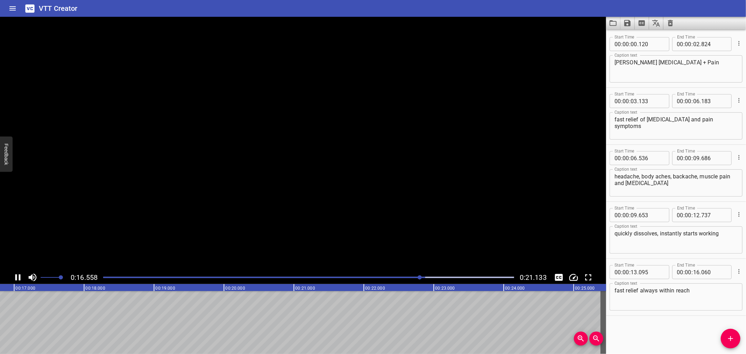
click at [13, 277] on icon "Play/Pause" at bounding box center [18, 277] width 10 height 10
click at [422, 278] on div at bounding box center [308, 278] width 419 height 10
click at [420, 276] on div at bounding box center [421, 277] width 4 height 4
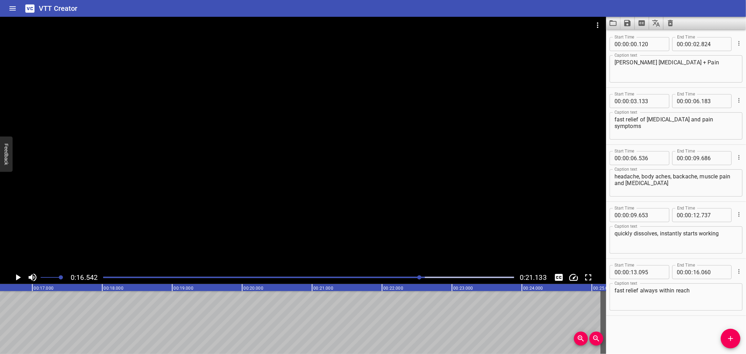
click at [418, 277] on div at bounding box center [419, 277] width 4 height 4
click at [726, 343] on button "Add Cue" at bounding box center [731, 339] width 20 height 20
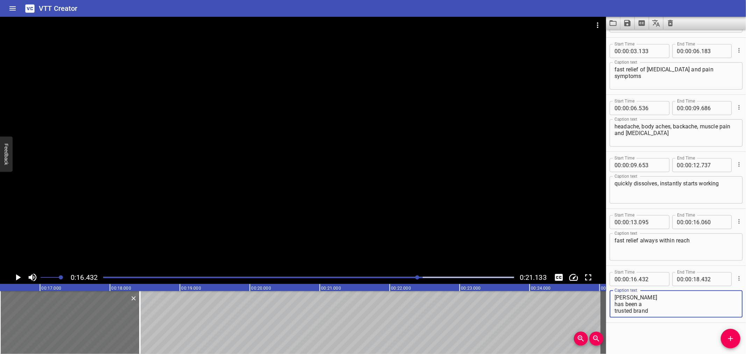
scroll to position [20, 0]
click at [615, 304] on textarea "[PERSON_NAME] has been a trusted brand for over 90 years" at bounding box center [676, 304] width 123 height 20
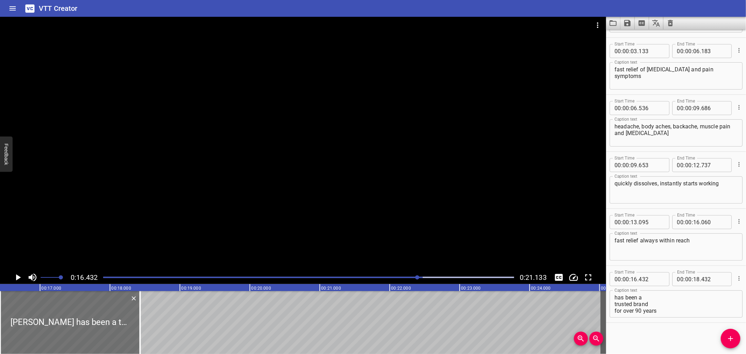
click at [610, 305] on div "[PERSON_NAME] has been a trusted brand for over 90 years Caption text" at bounding box center [676, 303] width 133 height 27
click at [615, 305] on textarea "[PERSON_NAME] has been a trusted brand for over 90 years" at bounding box center [676, 304] width 123 height 20
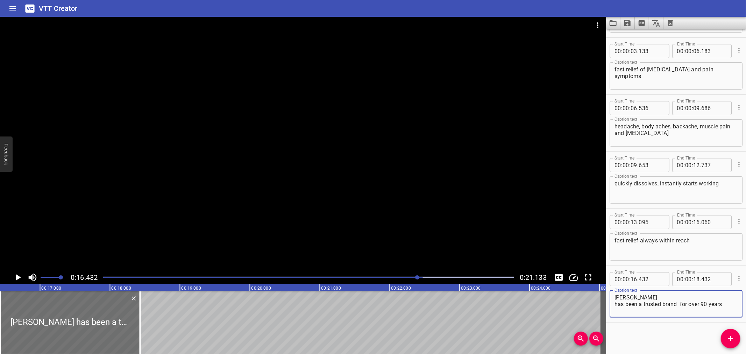
scroll to position [0, 0]
click at [615, 303] on textarea "[PERSON_NAME] has been a trusted brand for over 90 years" at bounding box center [676, 304] width 123 height 20
type textarea "[PERSON_NAME] has been a trusted brand for over 90 years"
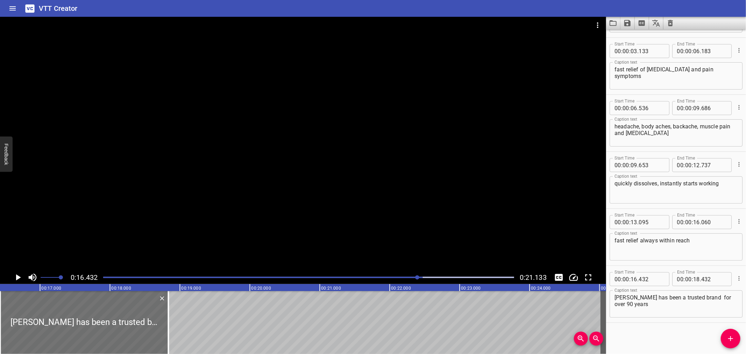
drag, startPoint x: 140, startPoint y: 316, endPoint x: 174, endPoint y: 317, distance: 33.9
click at [169, 317] on div at bounding box center [168, 322] width 1 height 63
type input "842"
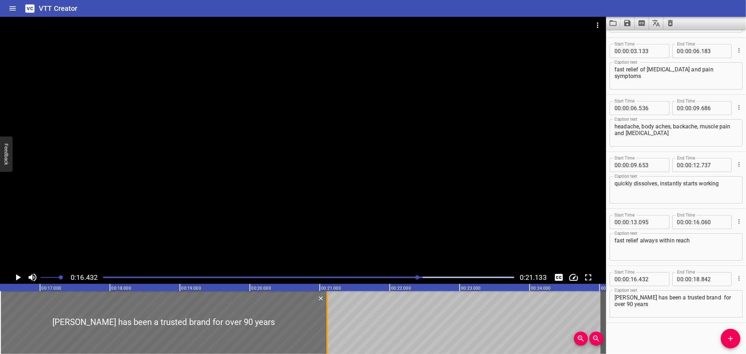
drag, startPoint x: 167, startPoint y: 318, endPoint x: 325, endPoint y: 326, distance: 158.7
click at [325, 326] on div at bounding box center [327, 322] width 7 height 63
type input "21"
type input "107"
click at [18, 274] on icon "Play/Pause" at bounding box center [18, 277] width 10 height 10
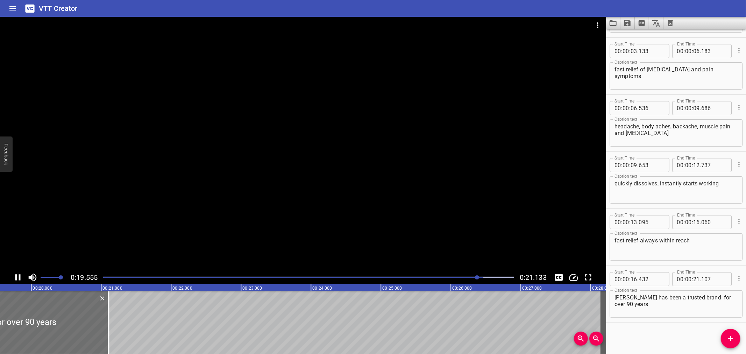
click at [33, 275] on icon "Toggle mute" at bounding box center [32, 277] width 10 height 10
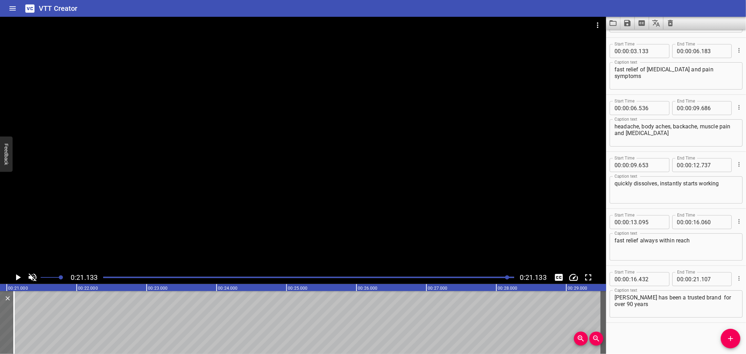
scroll to position [0, 1478]
click at [20, 275] on icon "Play/Pause" at bounding box center [18, 277] width 10 height 10
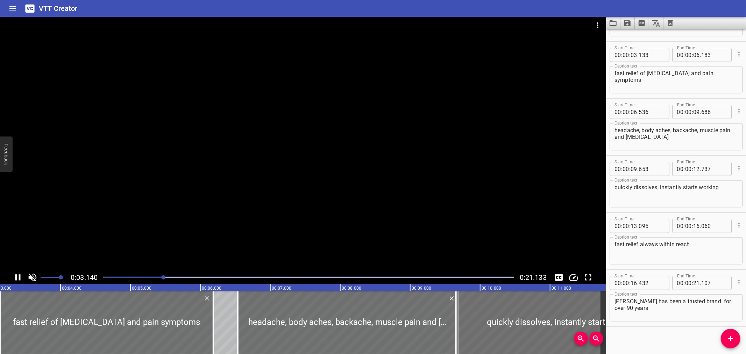
scroll to position [50, 0]
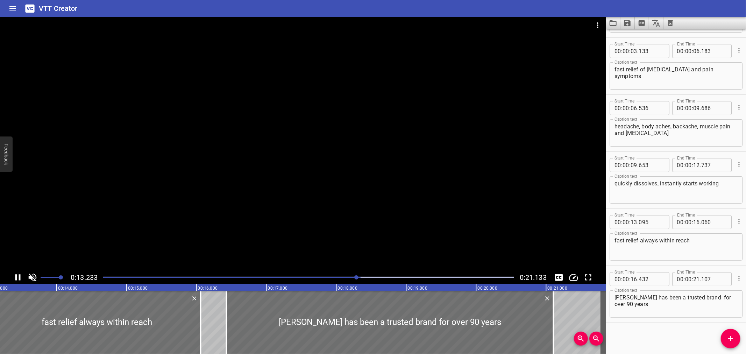
click at [318, 275] on div at bounding box center [308, 278] width 419 height 10
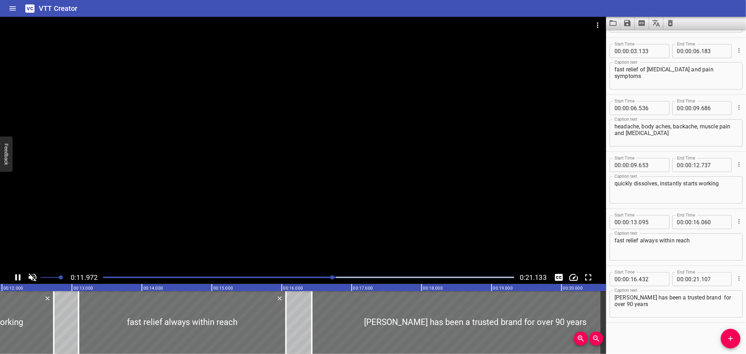
click at [305, 276] on div at bounding box center [308, 278] width 419 height 10
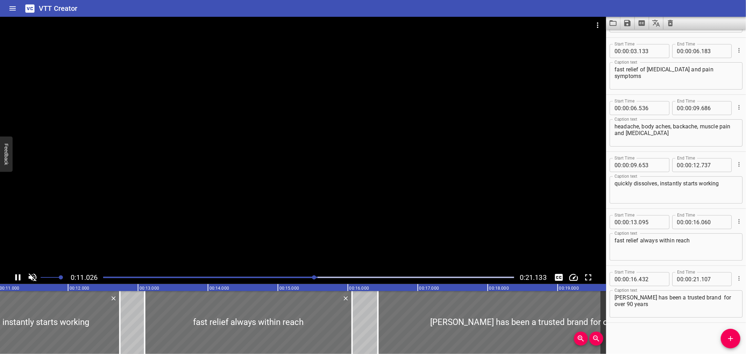
click at [288, 277] on div at bounding box center [308, 278] width 419 height 10
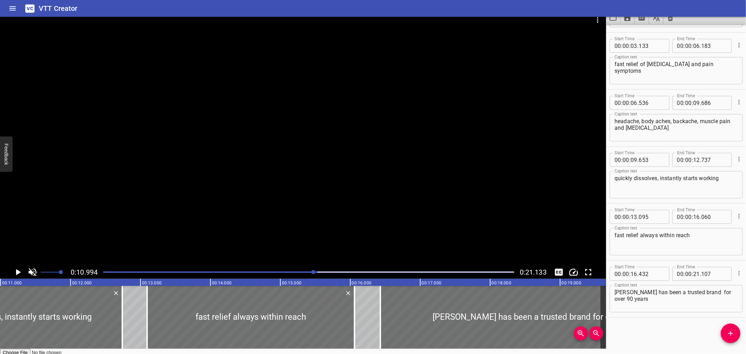
scroll to position [7, 0]
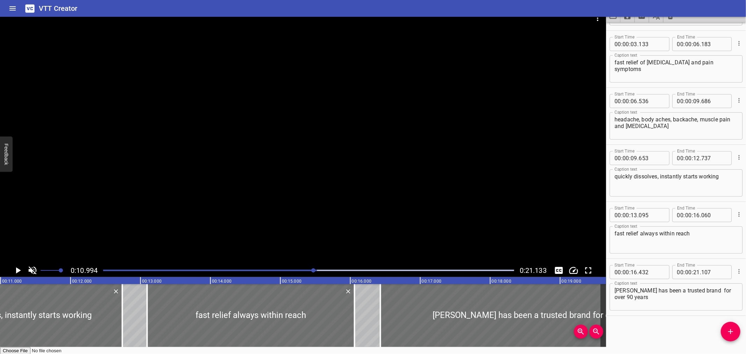
click at [287, 245] on div at bounding box center [303, 137] width 606 height 254
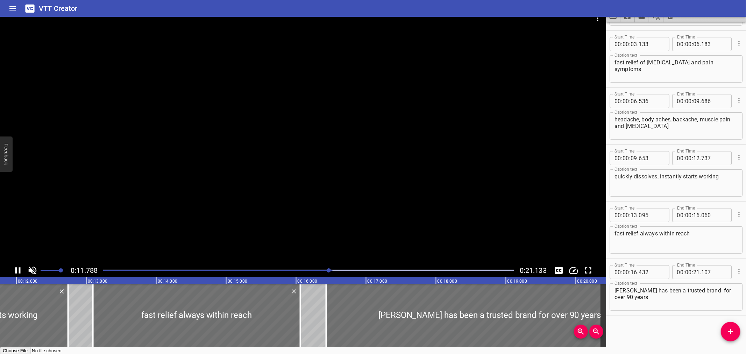
scroll to position [0, 839]
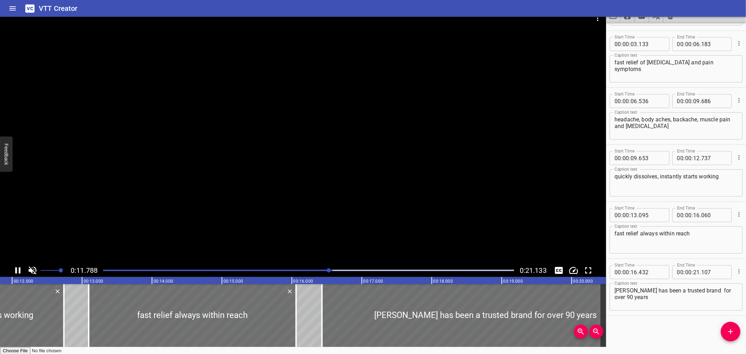
click at [275, 200] on div at bounding box center [303, 137] width 606 height 254
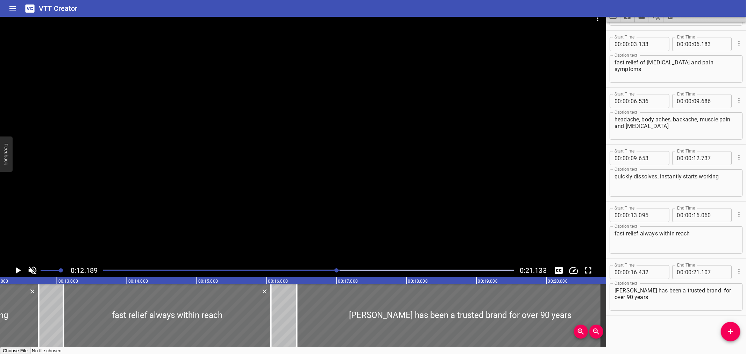
click at [130, 216] on div at bounding box center [303, 137] width 606 height 254
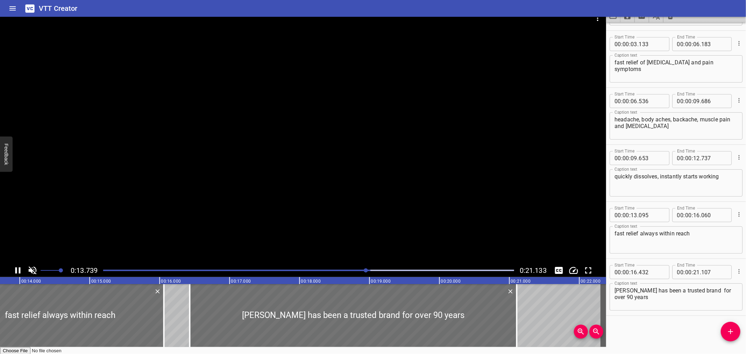
drag, startPoint x: 316, startPoint y: 270, endPoint x: 172, endPoint y: 275, distance: 143.9
click at [186, 276] on div "0:13.739 0:21.133" at bounding box center [303, 270] width 606 height 13
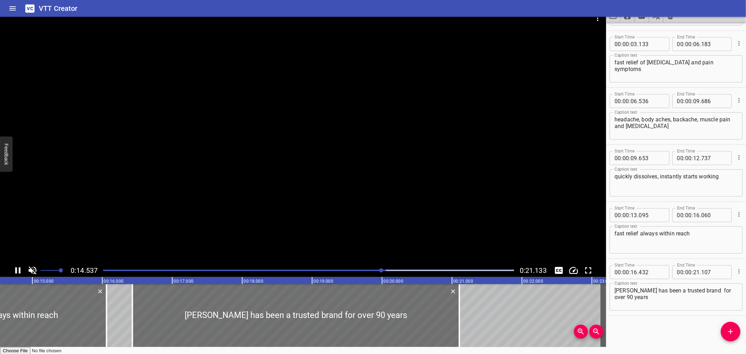
click at [101, 271] on div at bounding box center [308, 271] width 419 height 10
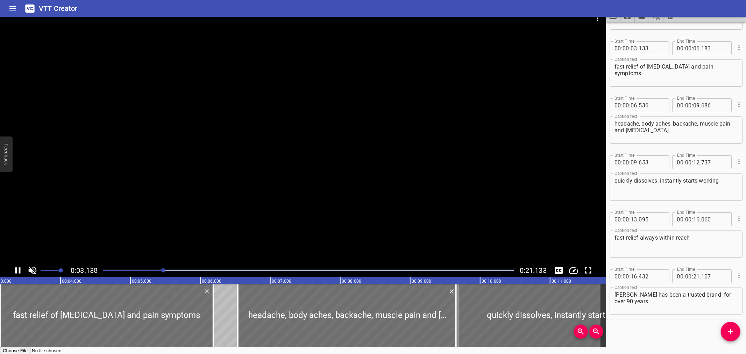
scroll to position [50, 0]
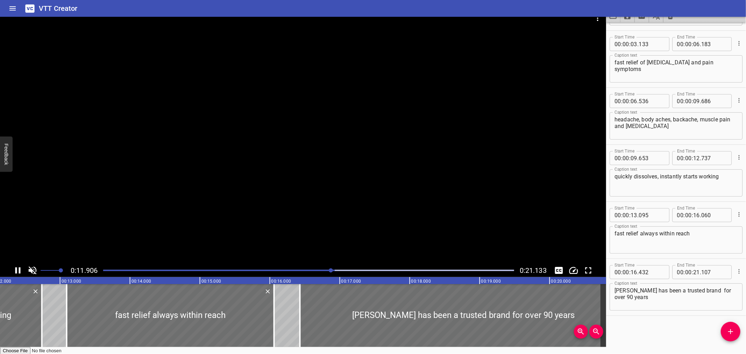
click at [13, 272] on icon "Play/Pause" at bounding box center [18, 270] width 10 height 10
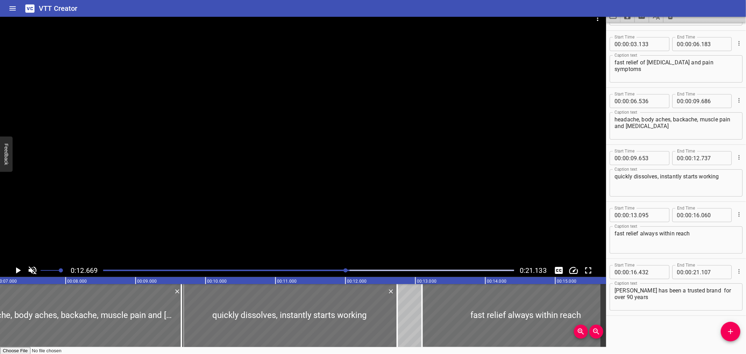
scroll to position [0, 491]
click at [315, 271] on div at bounding box center [308, 271] width 419 height 10
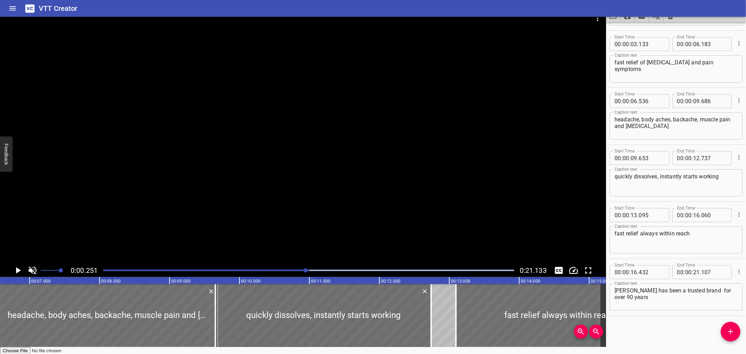
drag, startPoint x: 314, startPoint y: 271, endPoint x: 306, endPoint y: 271, distance: 7.7
click at [306, 271] on div at bounding box center [306, 270] width 4 height 4
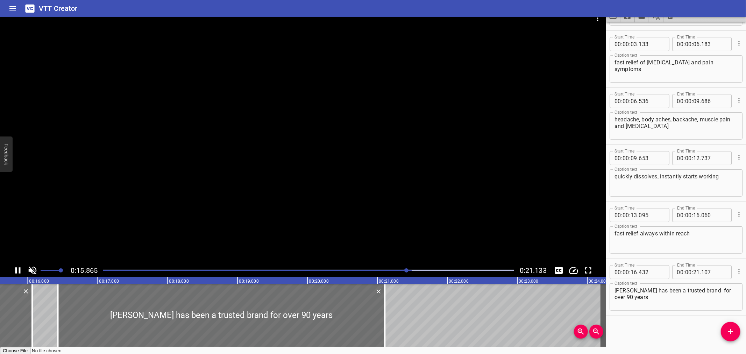
click at [203, 270] on div "Play progress" at bounding box center [206, 270] width 411 height 1
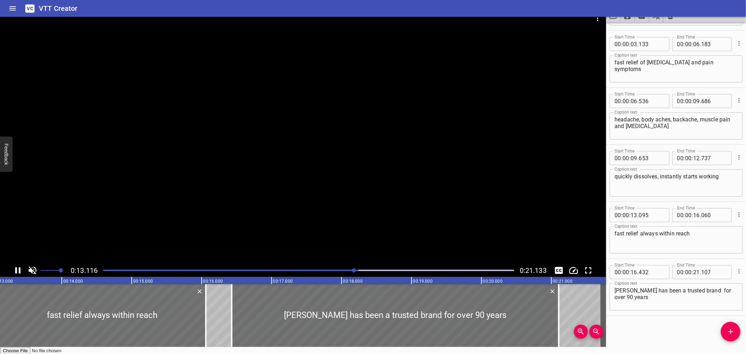
click at [310, 270] on div "Play progress" at bounding box center [153, 270] width 411 height 1
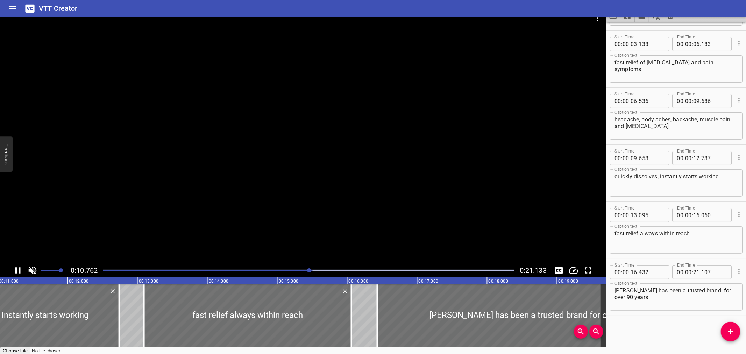
scroll to position [0, 772]
click at [615, 179] on textarea "quickly dissolves, instantly starts working" at bounding box center [676, 183] width 123 height 20
click at [736, 158] on icon "Cue Options" at bounding box center [739, 157] width 7 height 7
click at [710, 184] on div at bounding box center [373, 177] width 746 height 354
click at [11, 267] on div "0:11.042 0:21.133" at bounding box center [303, 270] width 606 height 13
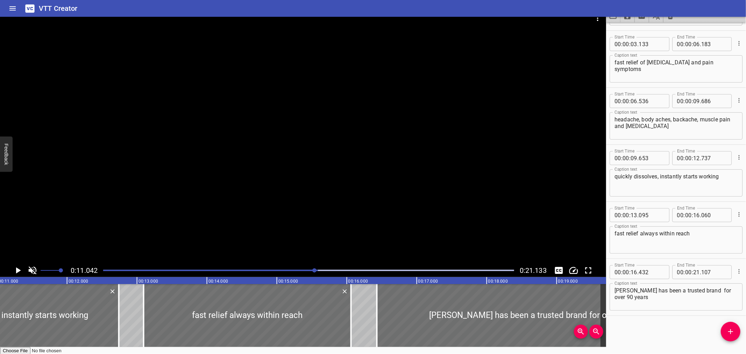
click at [16, 269] on icon "Play/Pause" at bounding box center [18, 270] width 5 height 6
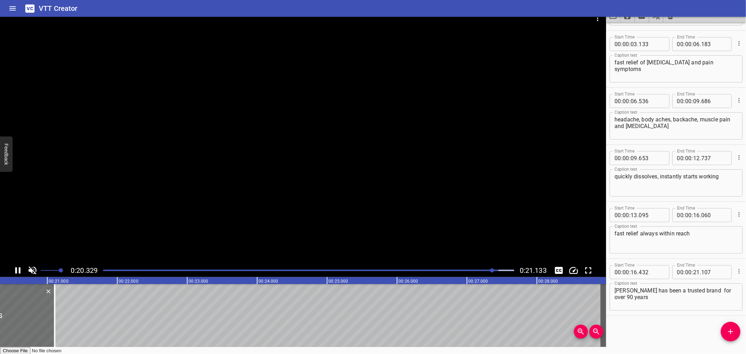
click at [16, 270] on icon "Play/Pause" at bounding box center [17, 270] width 5 height 6
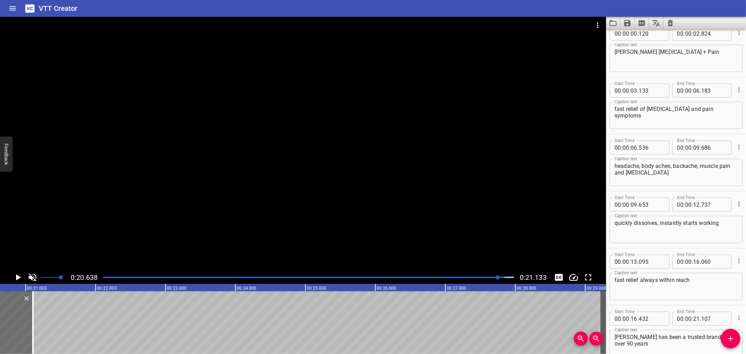
scroll to position [0, 0]
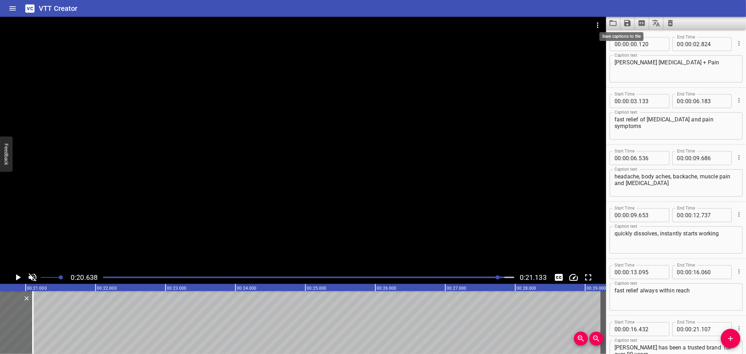
click at [624, 24] on icon "Save captions to file" at bounding box center [627, 23] width 6 height 6
click at [641, 37] on li "Save to VTT file" at bounding box center [646, 38] width 51 height 13
